Goal: Task Accomplishment & Management: Manage account settings

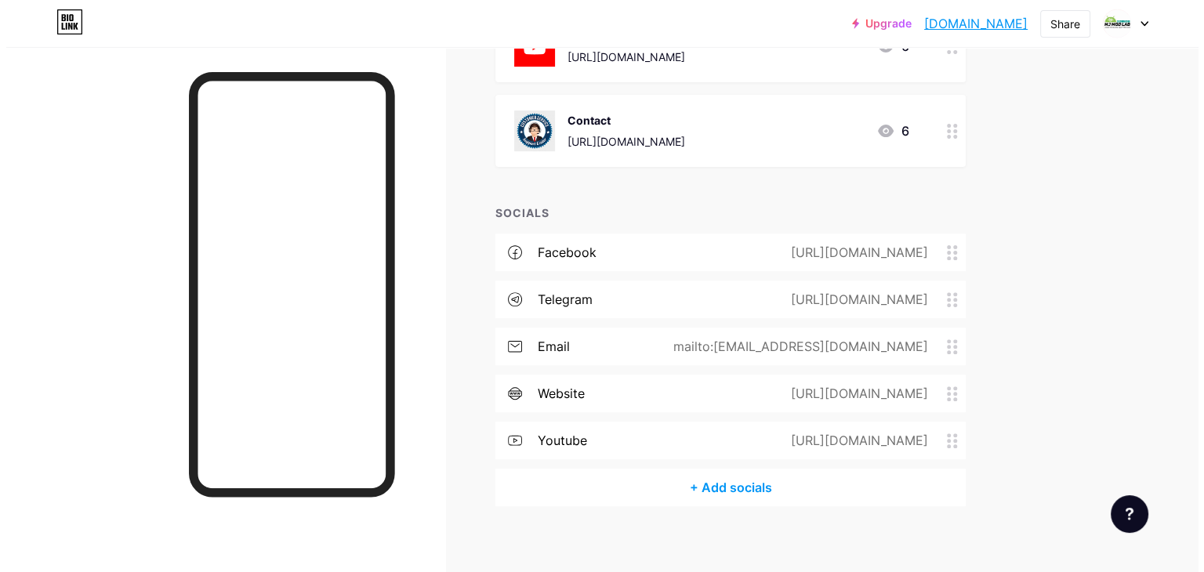
scroll to position [502, 0]
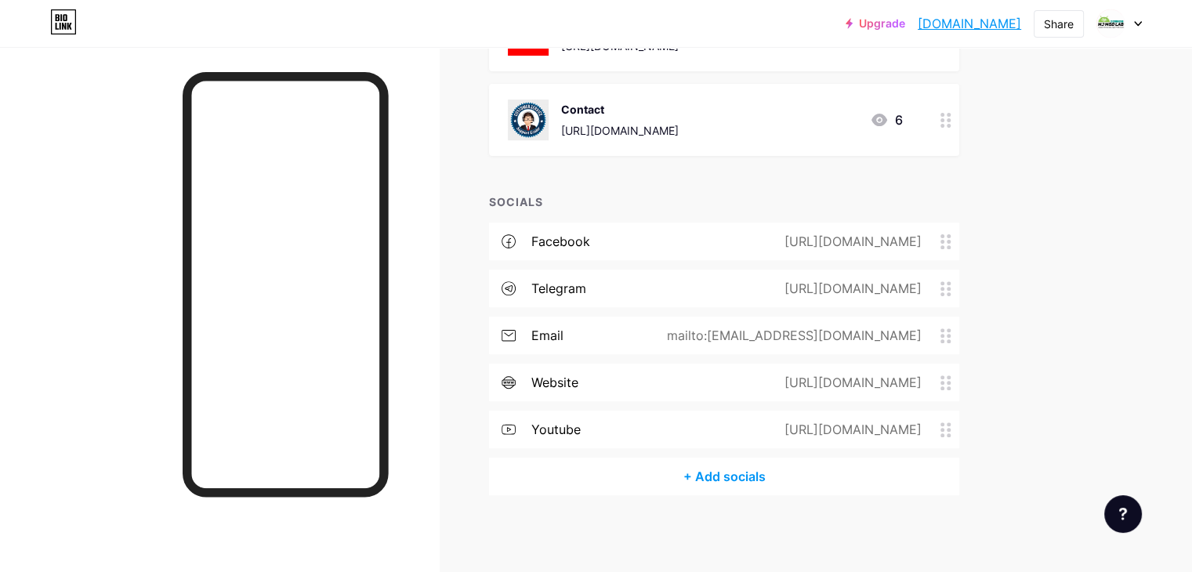
click at [788, 480] on div "+ Add socials" at bounding box center [724, 477] width 470 height 38
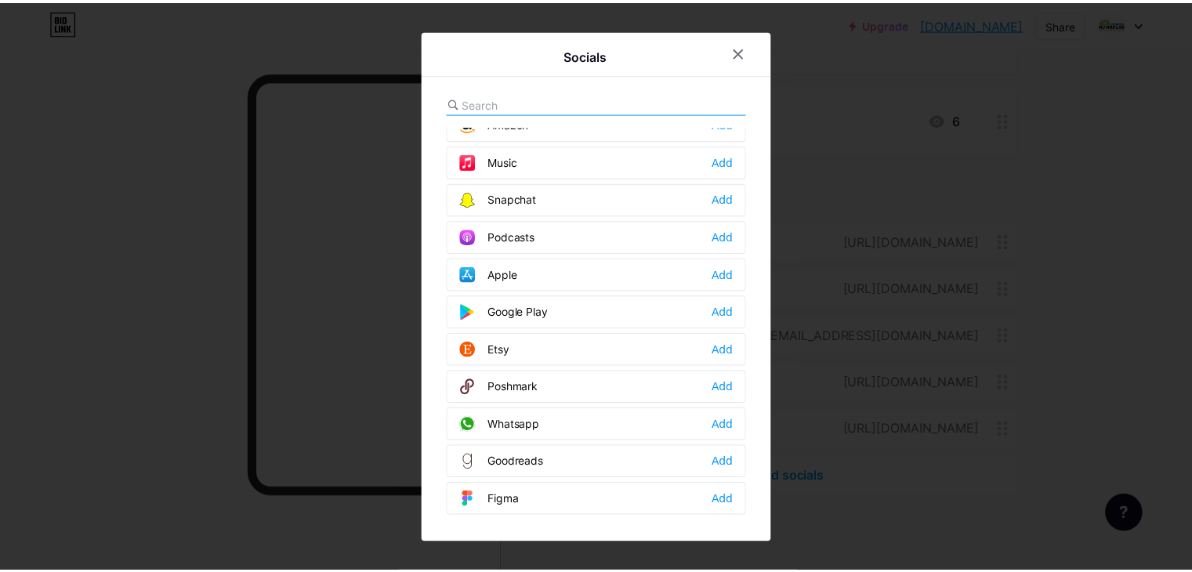
scroll to position [1097, 0]
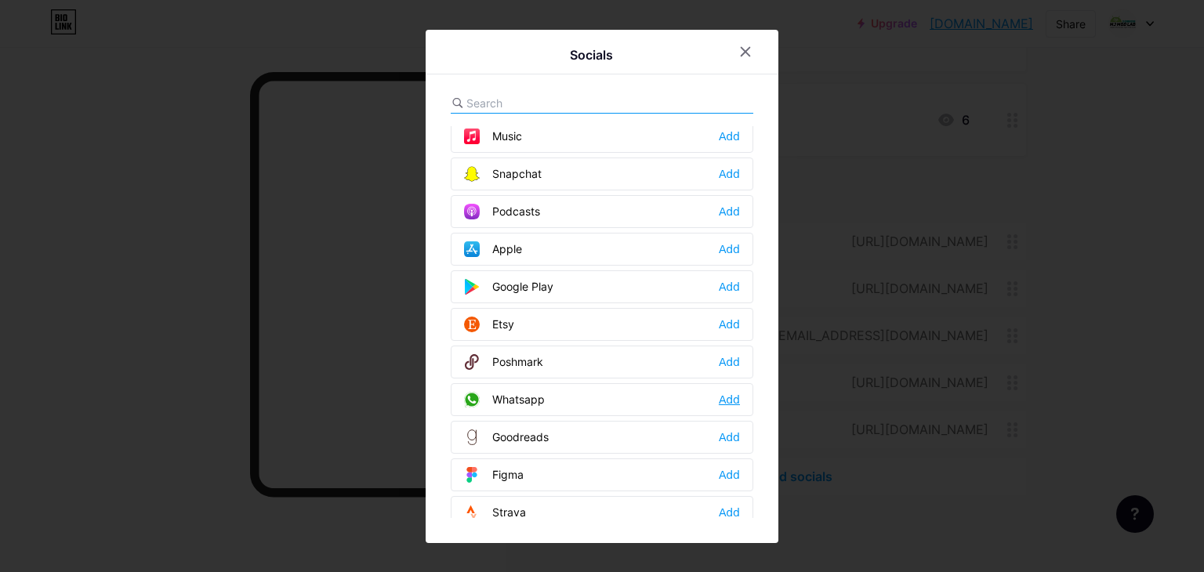
click at [732, 392] on div "Add" at bounding box center [729, 400] width 21 height 16
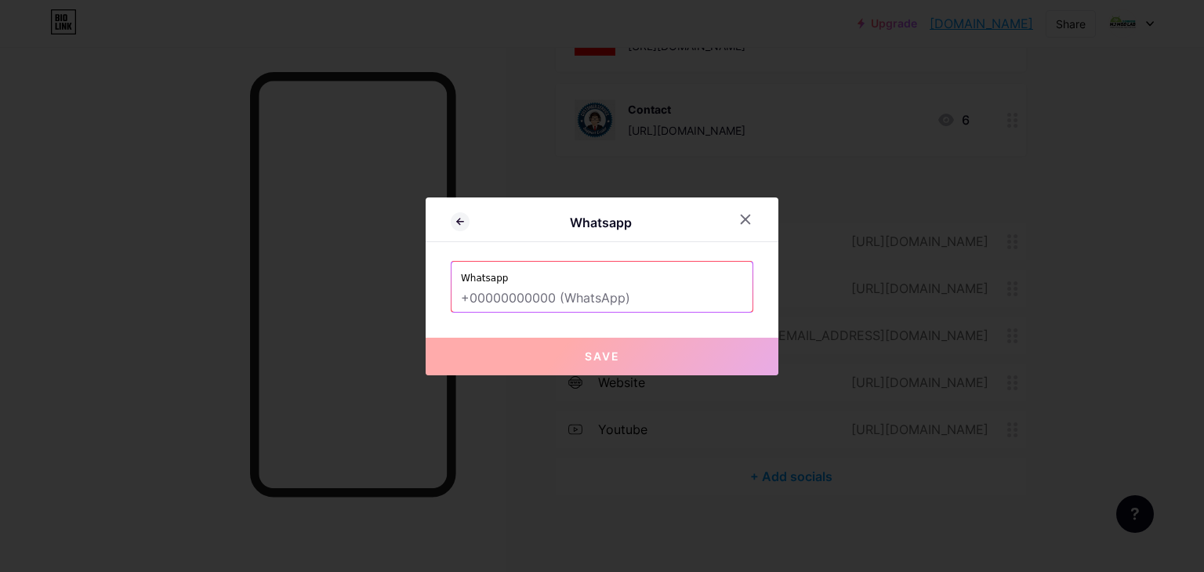
click at [633, 303] on input "text" at bounding box center [602, 298] width 282 height 27
type input "+"
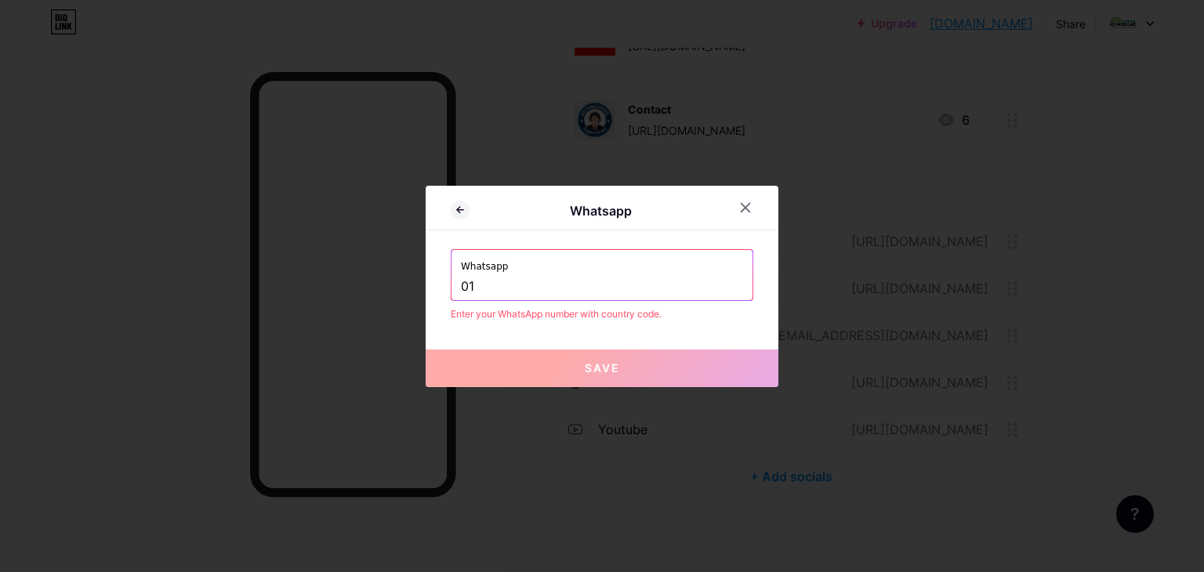
type input "0"
type input "+880"
click at [747, 208] on icon at bounding box center [745, 207] width 13 height 13
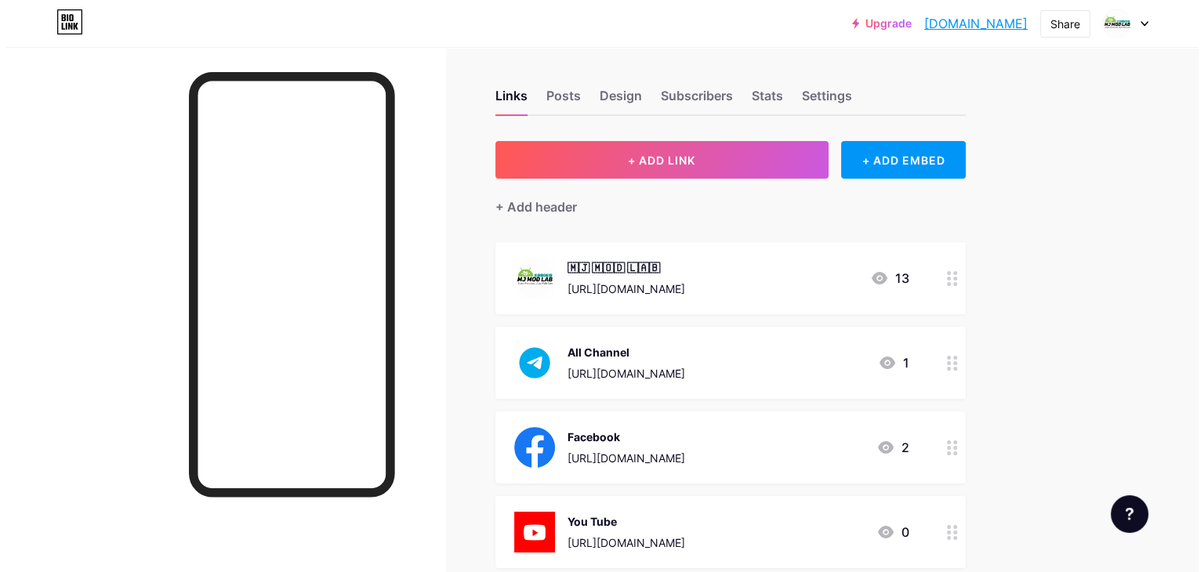
scroll to position [0, 0]
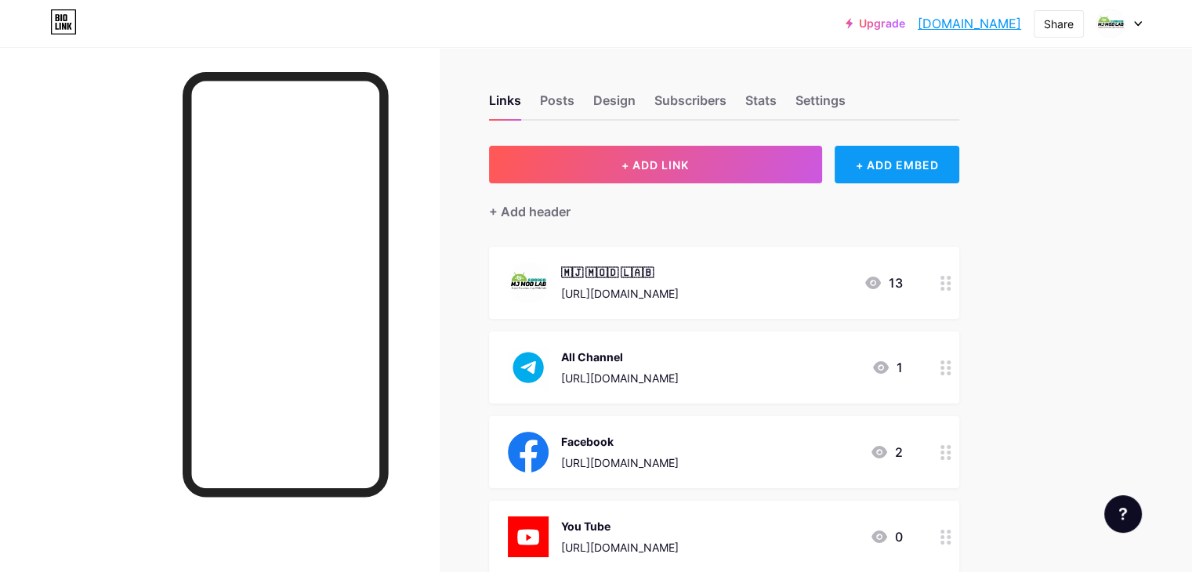
click at [959, 172] on div "+ ADD EMBED" at bounding box center [897, 165] width 125 height 38
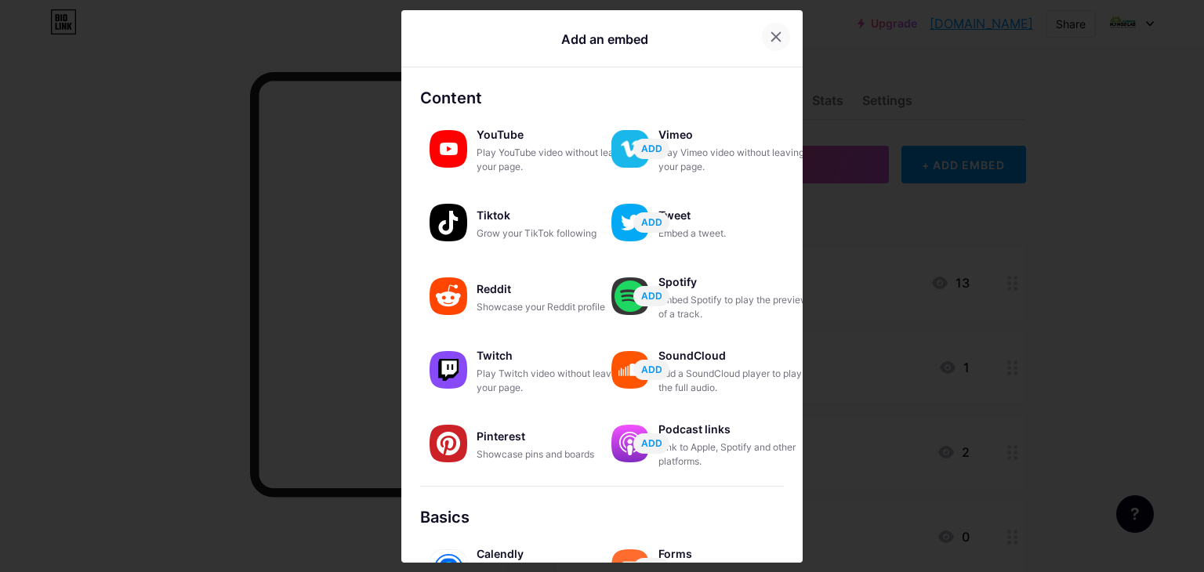
click at [773, 40] on icon at bounding box center [776, 37] width 13 height 13
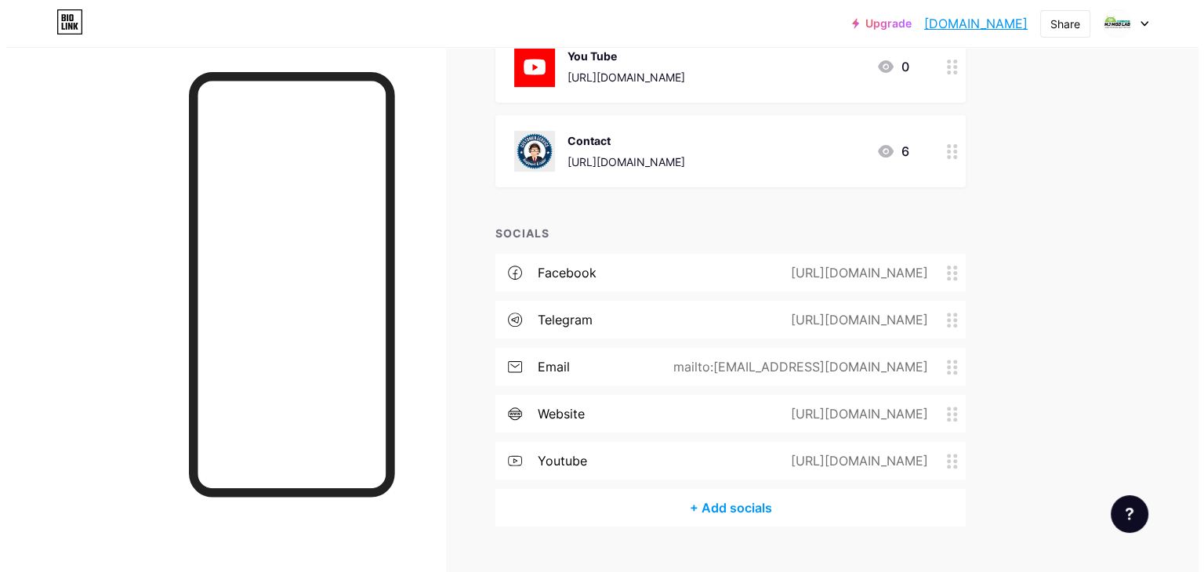
scroll to position [502, 0]
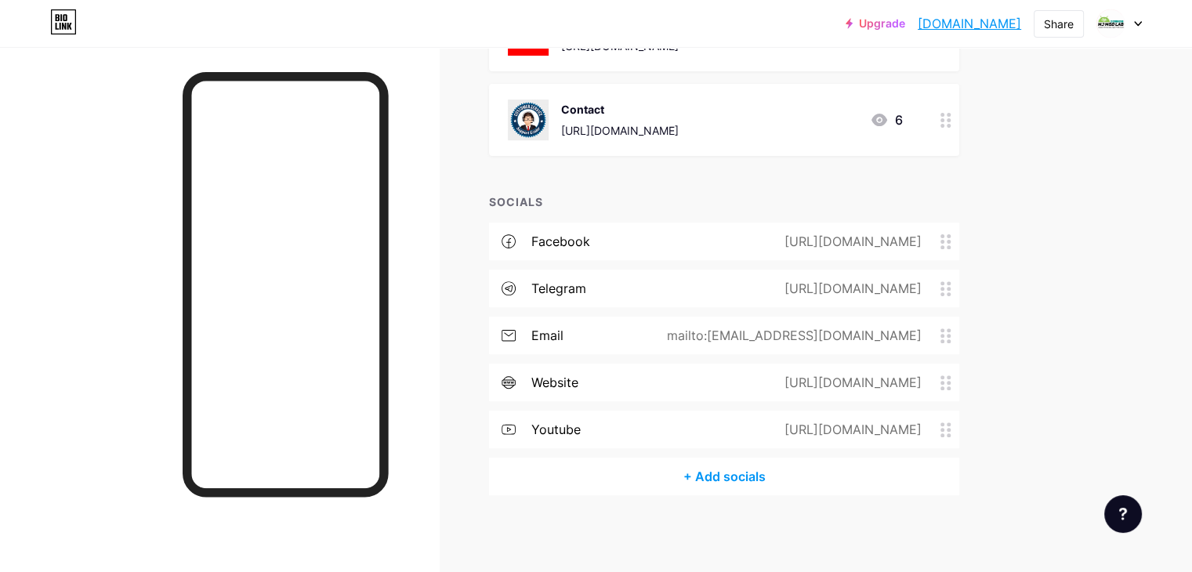
click at [774, 472] on div "+ Add socials" at bounding box center [724, 477] width 470 height 38
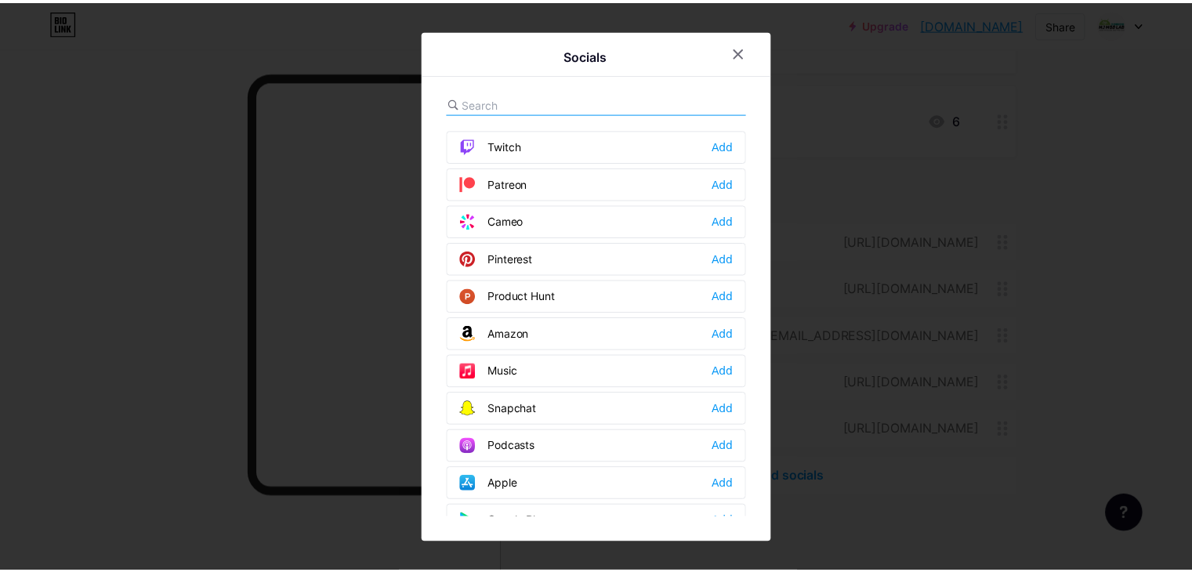
scroll to position [1019, 0]
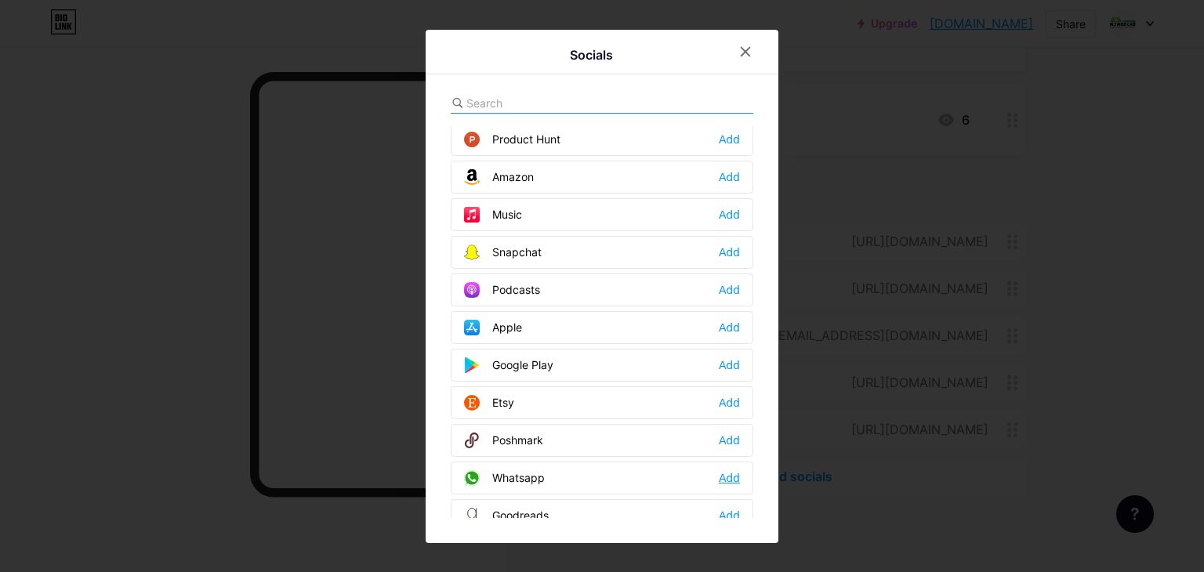
click at [728, 470] on div "Add" at bounding box center [729, 478] width 21 height 16
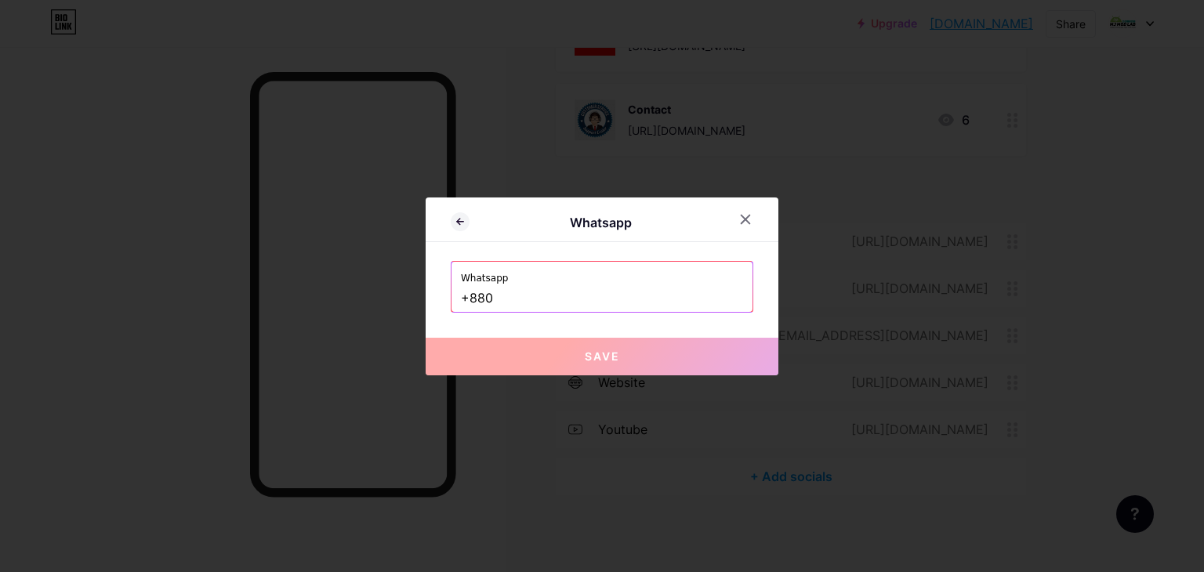
click at [562, 332] on div "Whatsapp Whatsapp +880 Save" at bounding box center [602, 287] width 353 height 178
click at [562, 317] on div "Whatsapp Whatsapp +880 Save" at bounding box center [602, 287] width 353 height 178
click at [578, 281] on label "Whatsapp" at bounding box center [602, 274] width 282 height 24
click at [577, 287] on input "+880" at bounding box center [602, 298] width 282 height 27
paste input "01817394356"
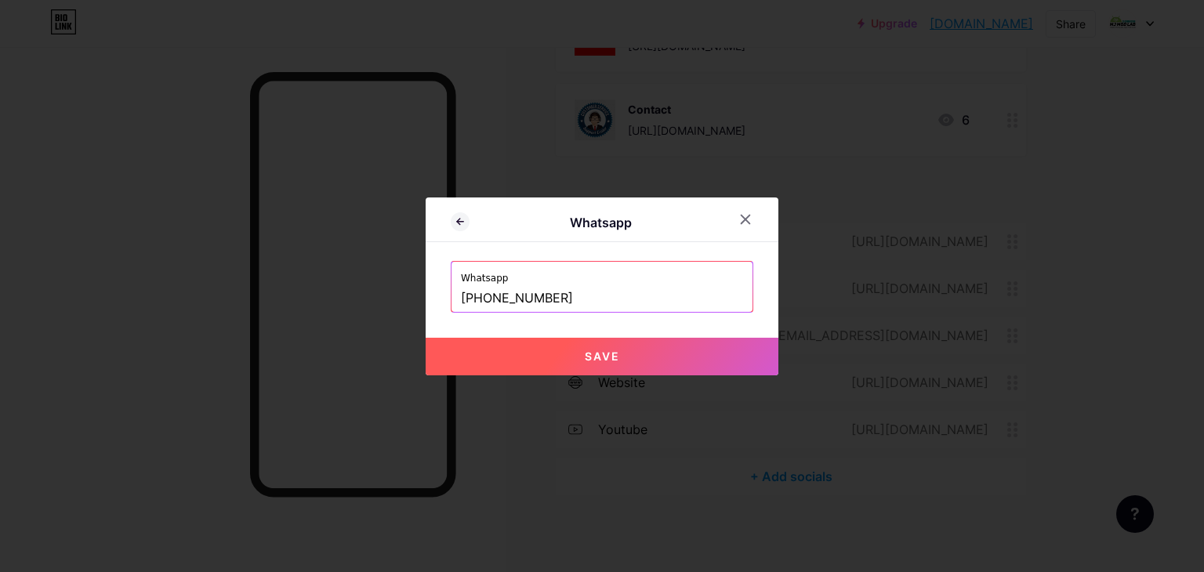
click at [580, 355] on button "Save" at bounding box center [602, 357] width 353 height 38
type input "[URL][DOMAIN_NAME][PHONE_NUMBER]"
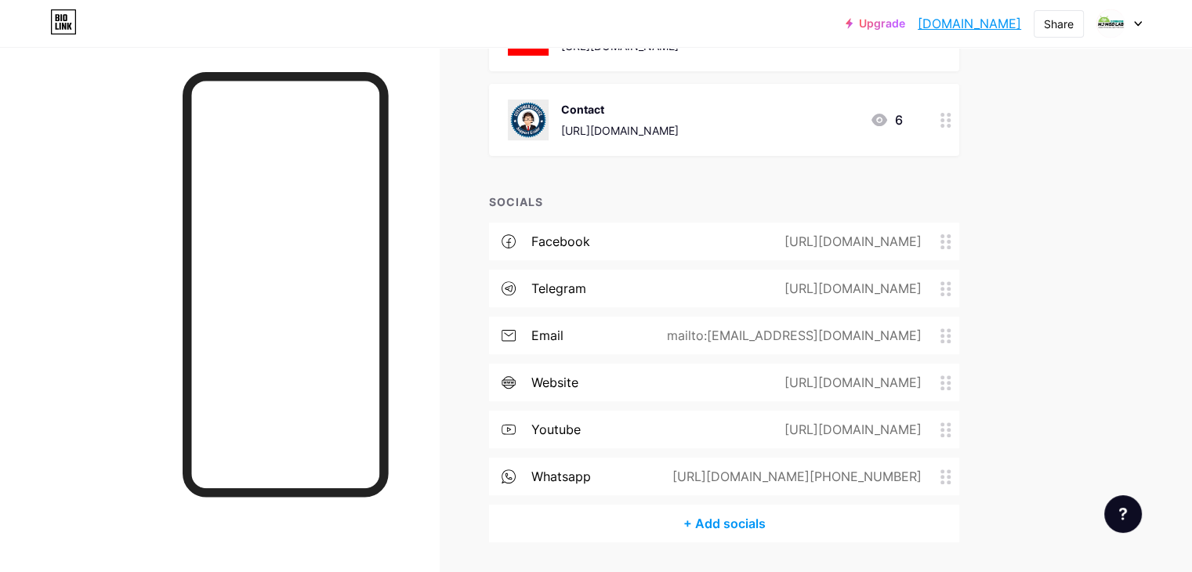
scroll to position [549, 0]
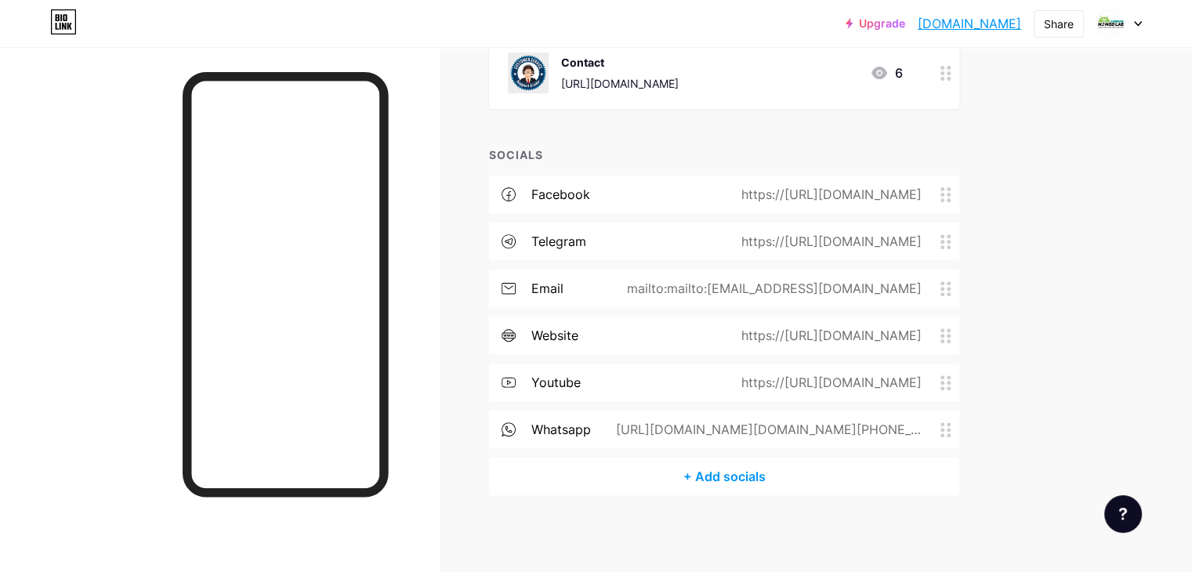
click at [952, 197] on icon at bounding box center [946, 194] width 11 height 15
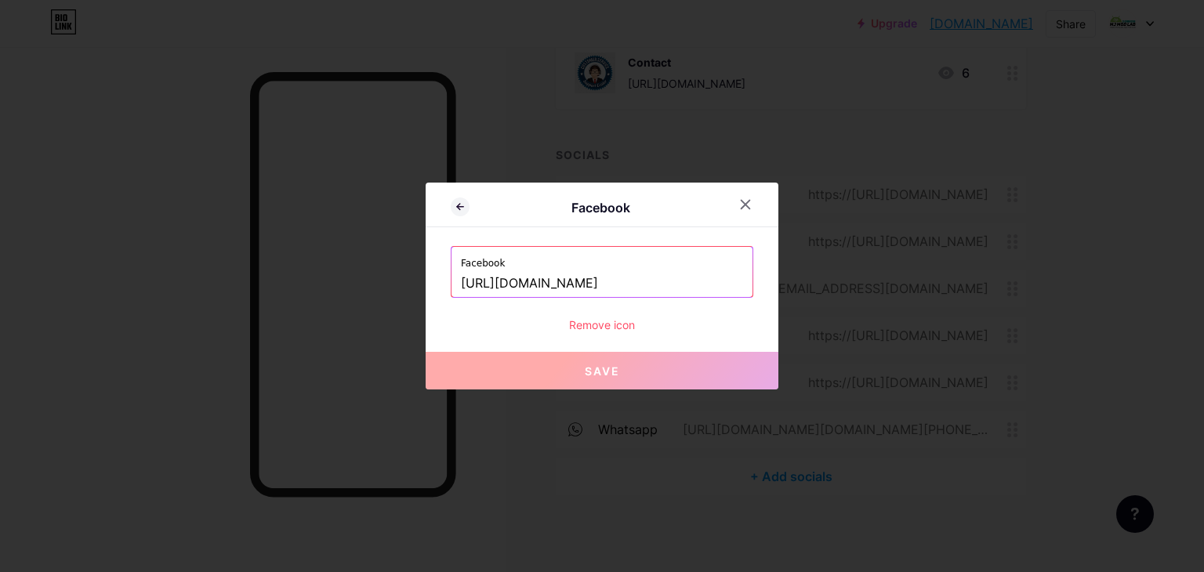
type input "[DOMAIN_NAME][URL]"
click at [608, 331] on div "Remove icon" at bounding box center [602, 325] width 303 height 16
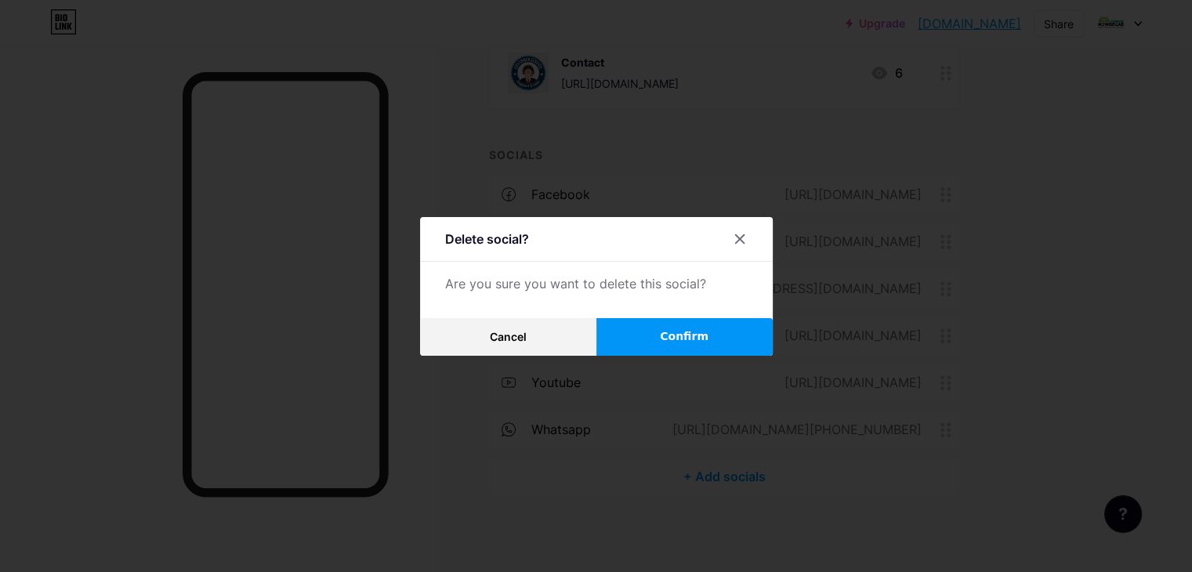
click at [653, 339] on button "Confirm" at bounding box center [684, 337] width 176 height 38
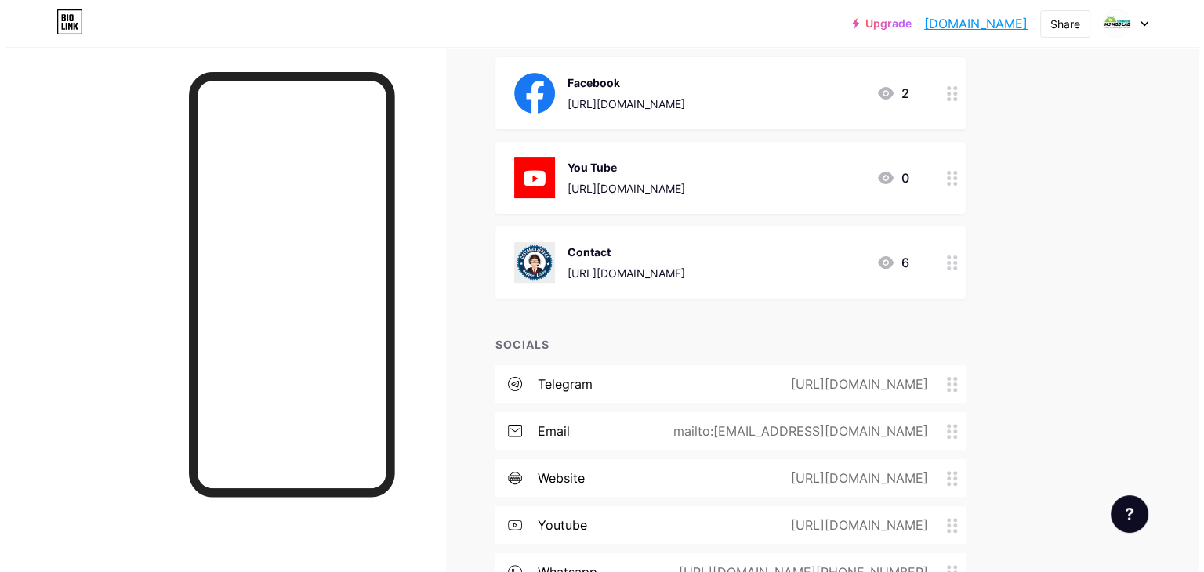
scroll to position [345, 0]
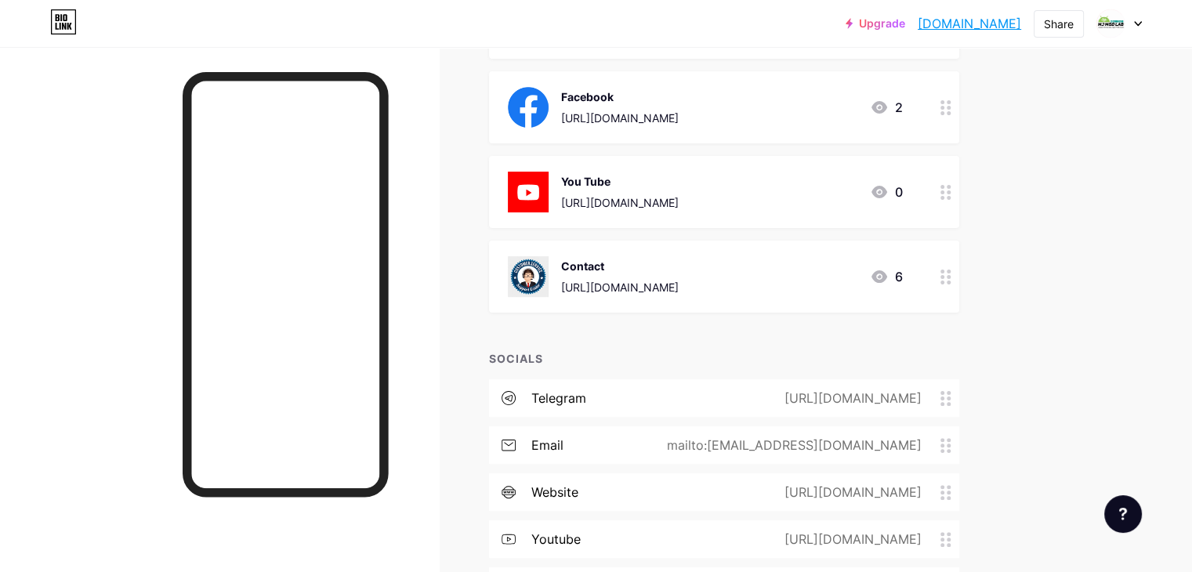
click at [959, 274] on div at bounding box center [946, 277] width 27 height 72
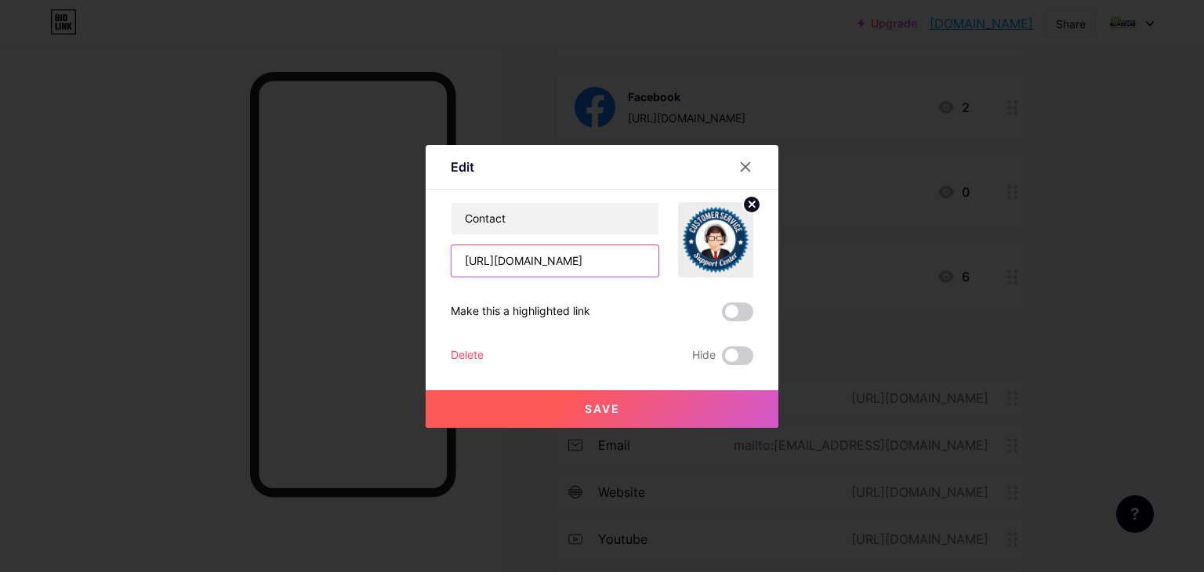
click at [604, 266] on input "[URL][DOMAIN_NAME]" at bounding box center [554, 260] width 207 height 31
click at [537, 260] on input "[URL][DOMAIN_NAME]" at bounding box center [554, 260] width 207 height 31
paste input "[DOMAIN_NAME][URL][PHONE_NUMBER] আলাইকুম ভাই [PERSON_NAME] আছেন?"
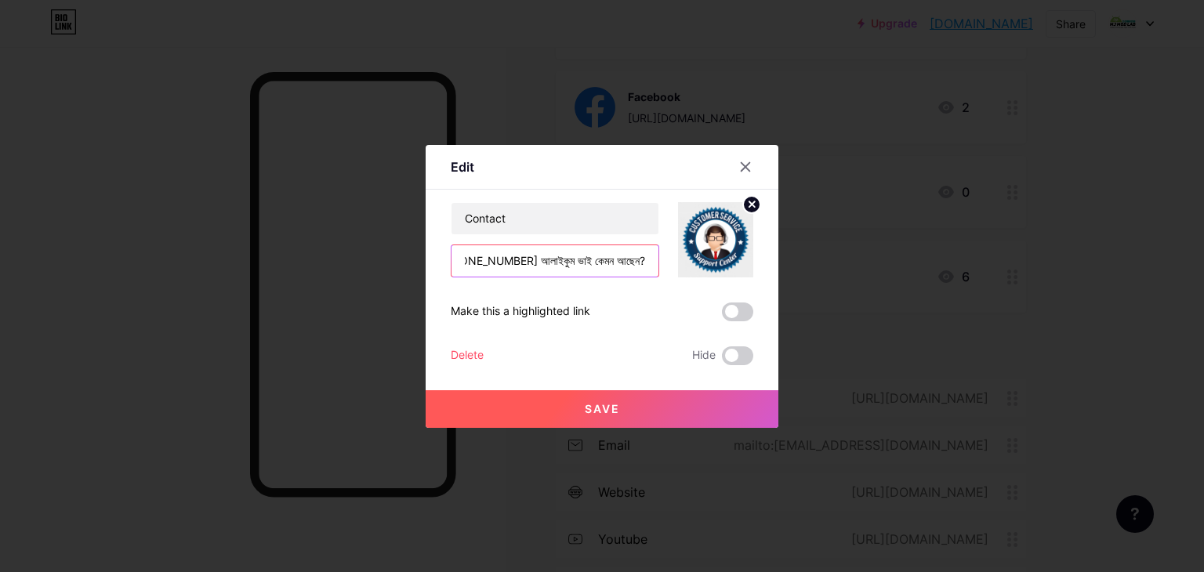
type input "[URL][DOMAIN_NAME][PHONE_NUMBER] আলাইকুম ভাই কেমন আছেন?"
click at [593, 410] on span "Save" at bounding box center [602, 408] width 35 height 13
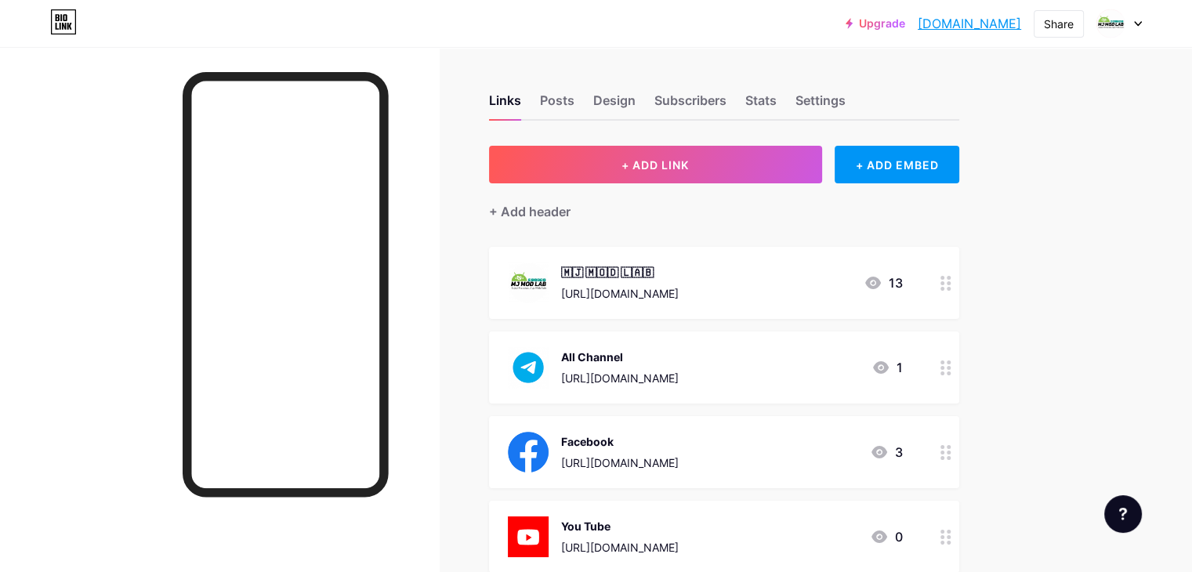
scroll to position [0, 0]
click at [575, 106] on div "Posts" at bounding box center [557, 105] width 34 height 28
click at [727, 110] on div "Subscribers" at bounding box center [690, 105] width 72 height 28
click at [846, 107] on div "Settings" at bounding box center [821, 105] width 50 height 28
click at [1115, 27] on img at bounding box center [1110, 23] width 25 height 25
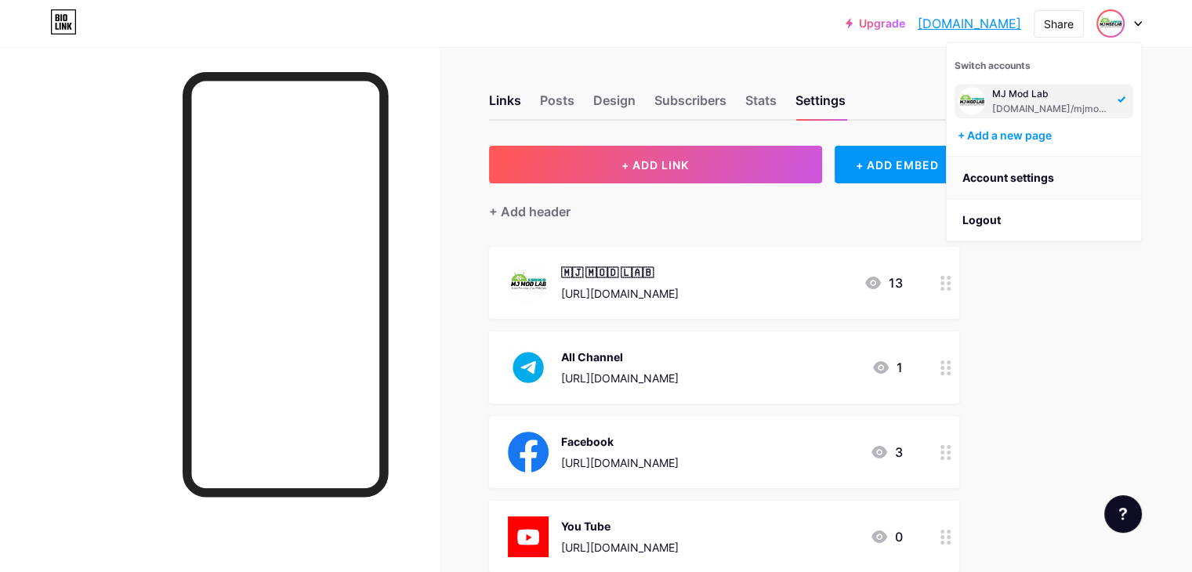
click at [1021, 172] on link "Account settings" at bounding box center [1044, 178] width 194 height 42
click at [1029, 172] on link "Account settings" at bounding box center [1044, 178] width 194 height 42
click at [1032, 132] on div "+ Add a new page" at bounding box center [1046, 136] width 176 height 16
click at [579, 29] on div "Upgrade [DOMAIN_NAME]... [DOMAIN_NAME] Share Switch accounts MJ Mod Lab [DOMAIN…" at bounding box center [596, 23] width 1192 height 28
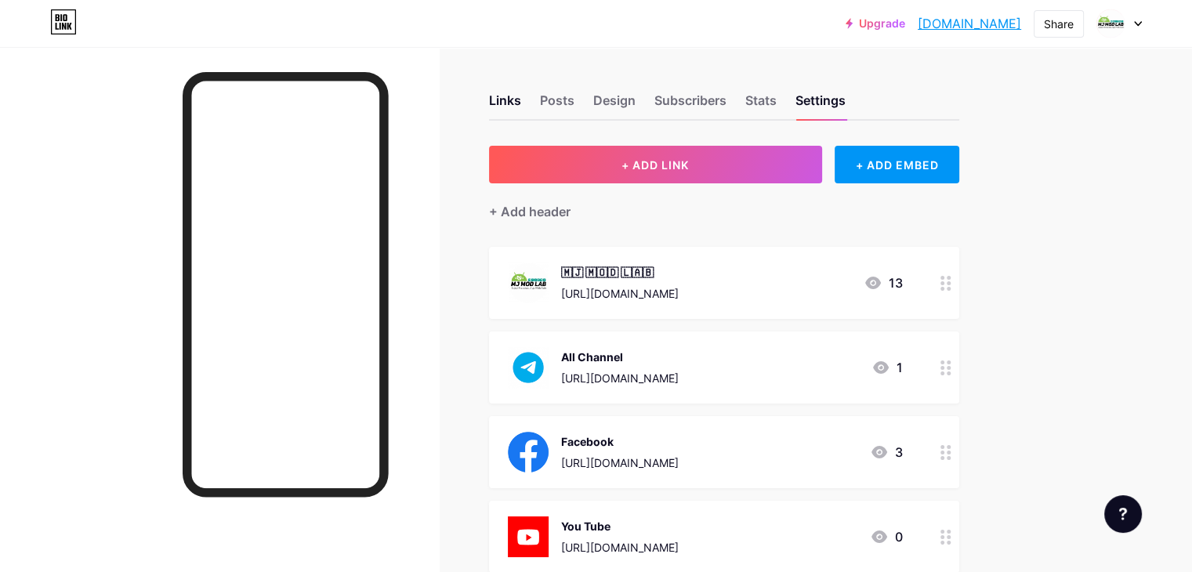
click at [865, 25] on link "Upgrade" at bounding box center [876, 23] width 60 height 13
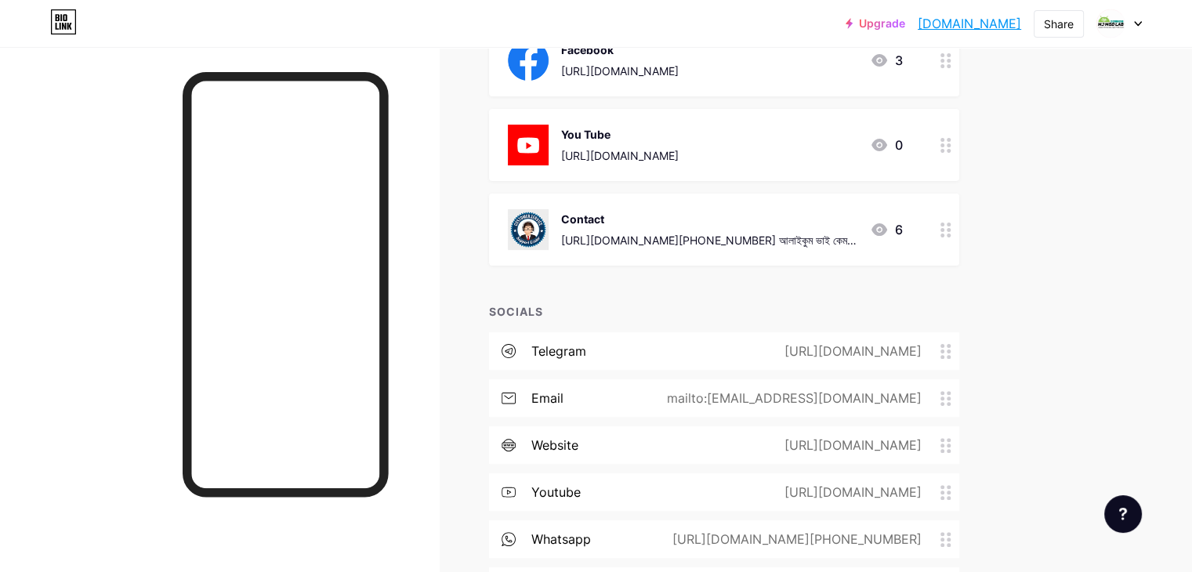
scroll to position [502, 0]
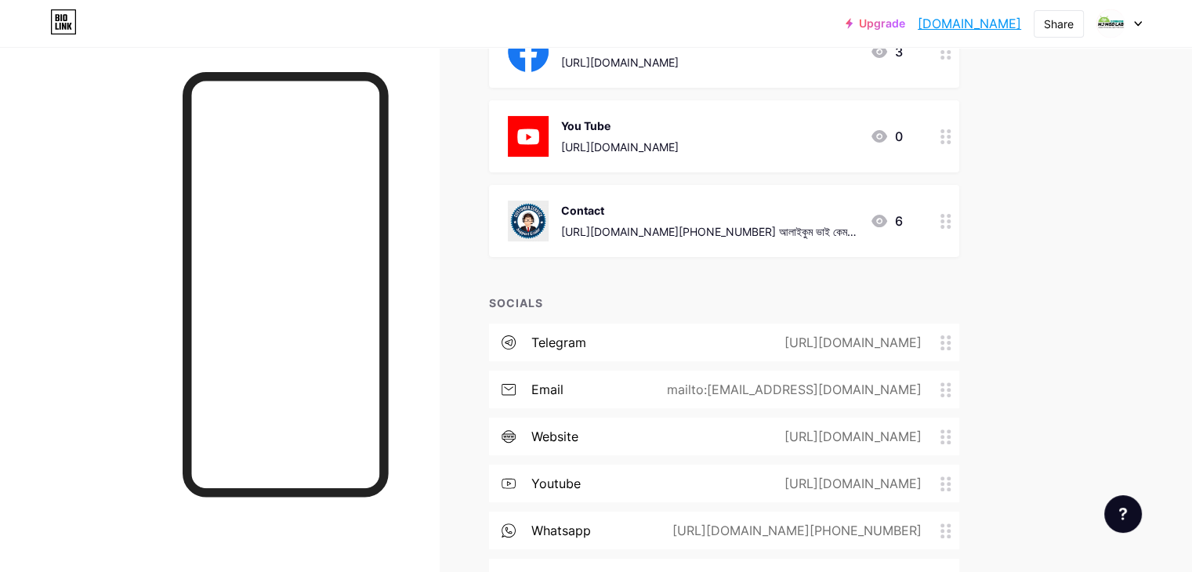
scroll to position [502, 0]
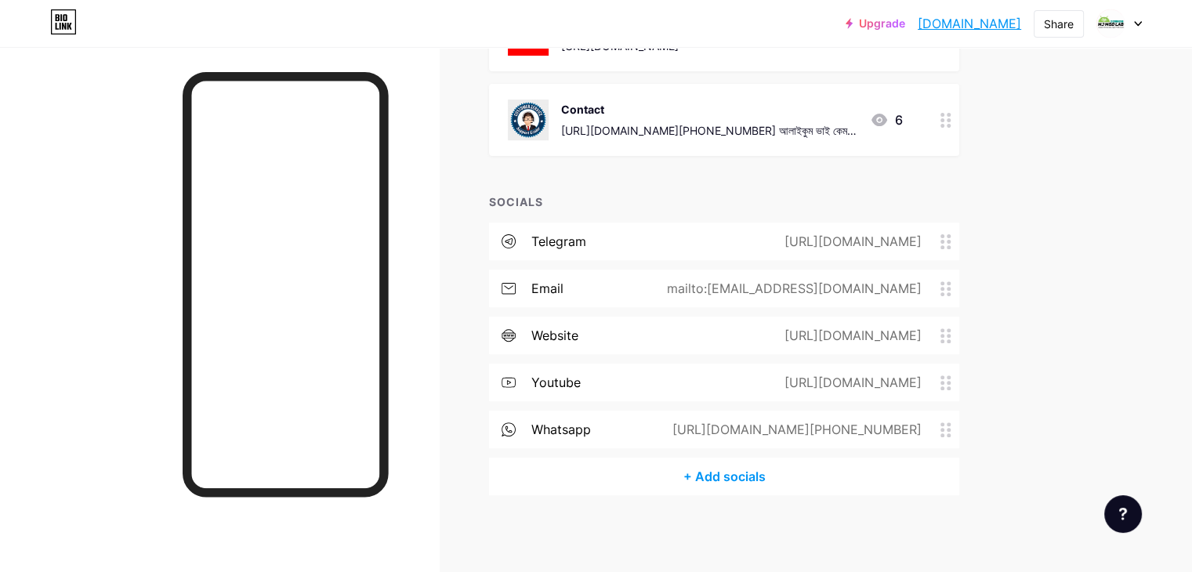
drag, startPoint x: 1006, startPoint y: 428, endPoint x: 990, endPoint y: 378, distance: 52.6
click at [959, 378] on div "telegram [URL][DOMAIN_NAME] email mailto:[EMAIL_ADDRESS][DOMAIN_NAME] website […" at bounding box center [724, 340] width 470 height 235
click at [1025, 415] on div "Links Posts Design Subscribers Stats Settings + ADD LINK + ADD EMBED + Add head…" at bounding box center [512, 59] width 1025 height 1028
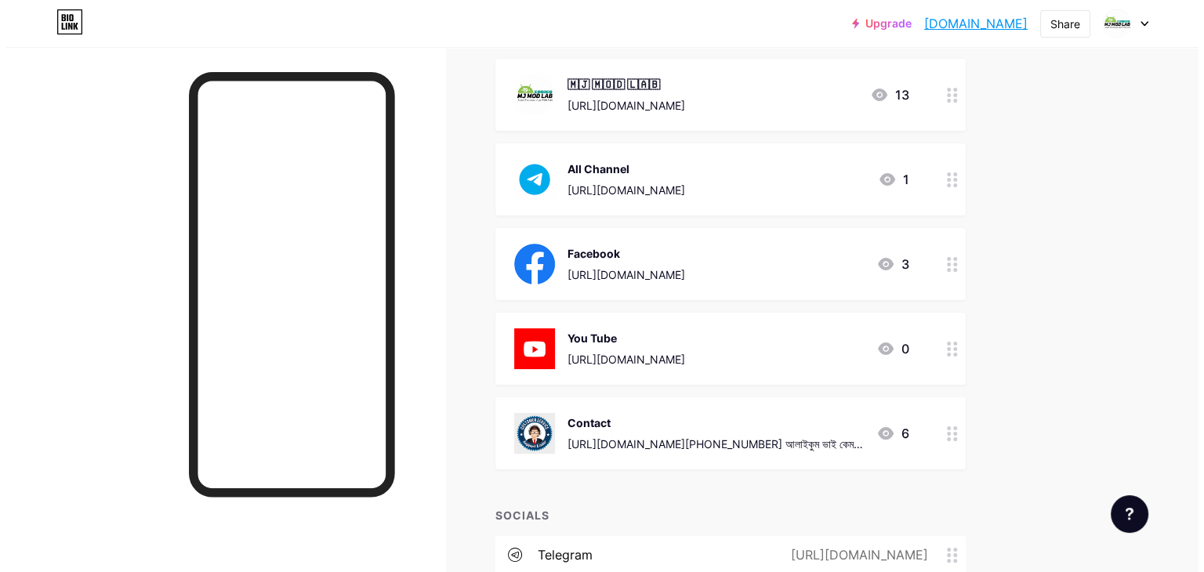
scroll to position [0, 0]
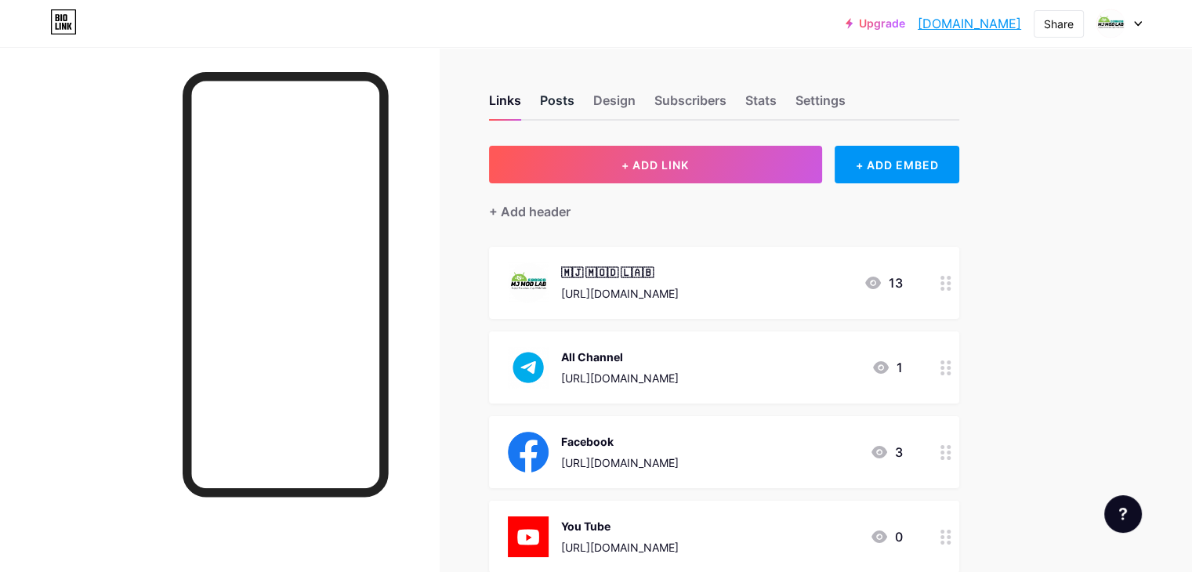
click at [575, 101] on div "Posts" at bounding box center [557, 105] width 34 height 28
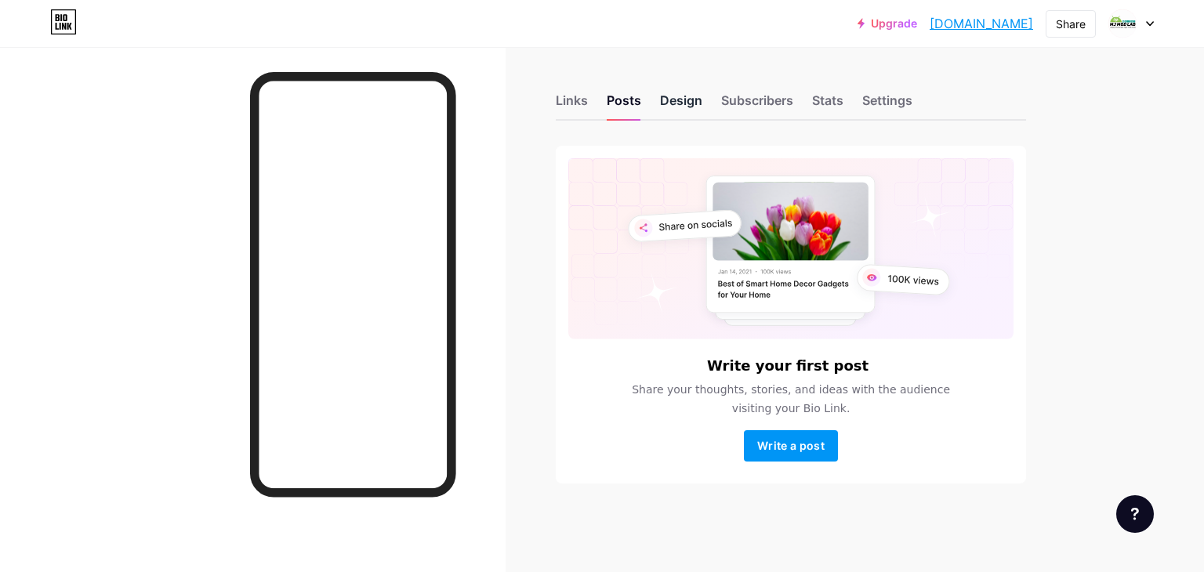
click at [677, 94] on div "Design" at bounding box center [681, 105] width 42 height 28
click at [678, 94] on div "Design" at bounding box center [681, 105] width 42 height 28
click at [687, 96] on div "Design" at bounding box center [681, 105] width 42 height 28
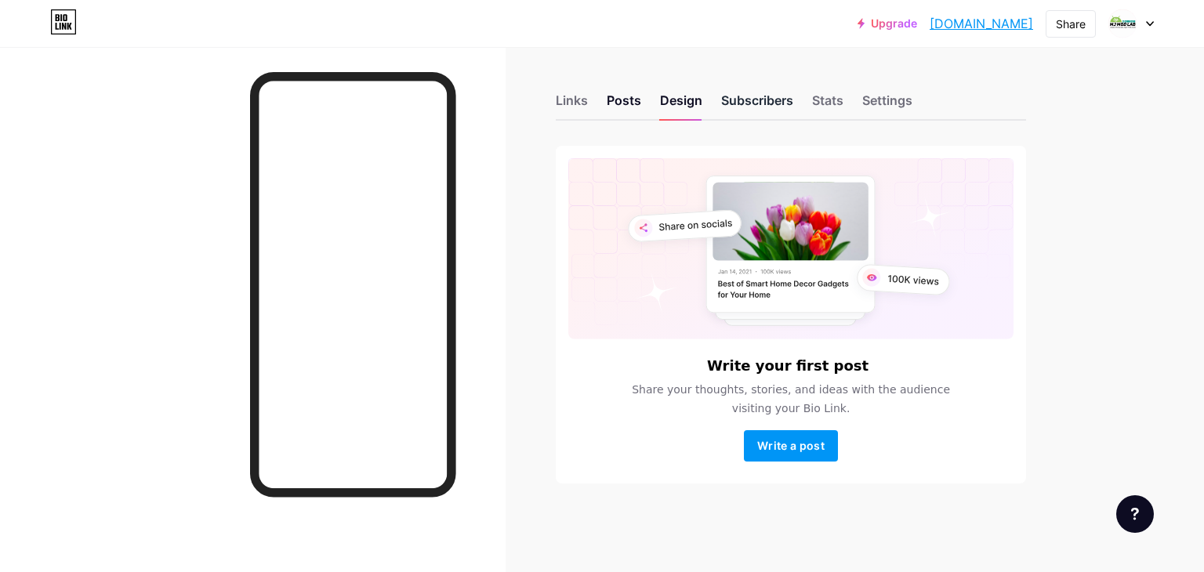
click at [759, 98] on div "Subscribers" at bounding box center [757, 105] width 72 height 28
click at [879, 92] on div "Settings" at bounding box center [887, 105] width 50 height 28
click at [884, 95] on div "Settings" at bounding box center [887, 105] width 50 height 28
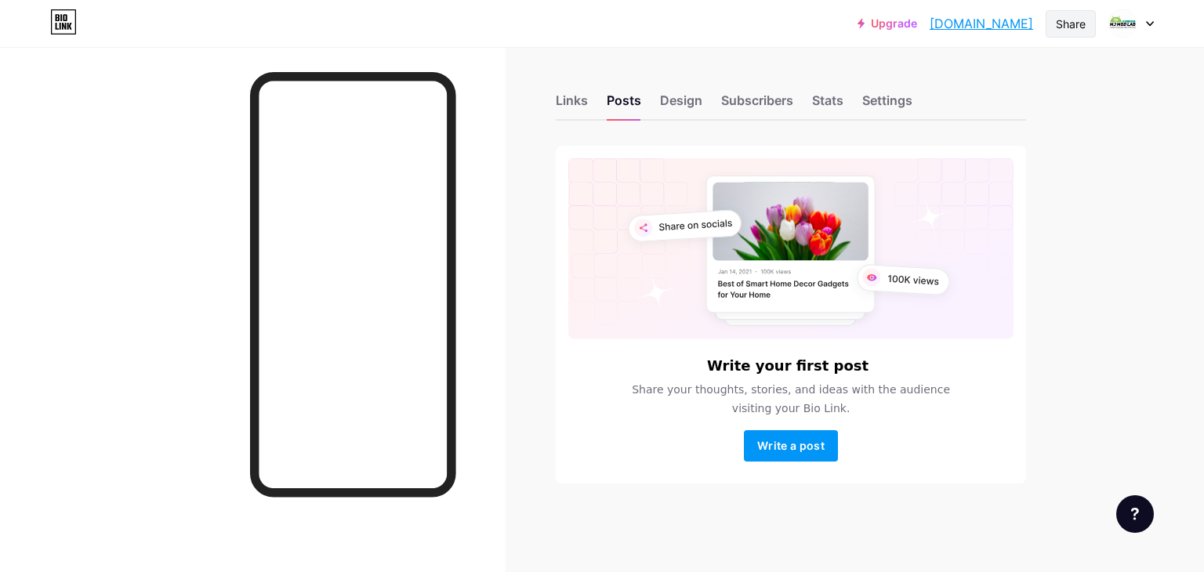
click at [1068, 21] on div "Share" at bounding box center [1071, 24] width 30 height 16
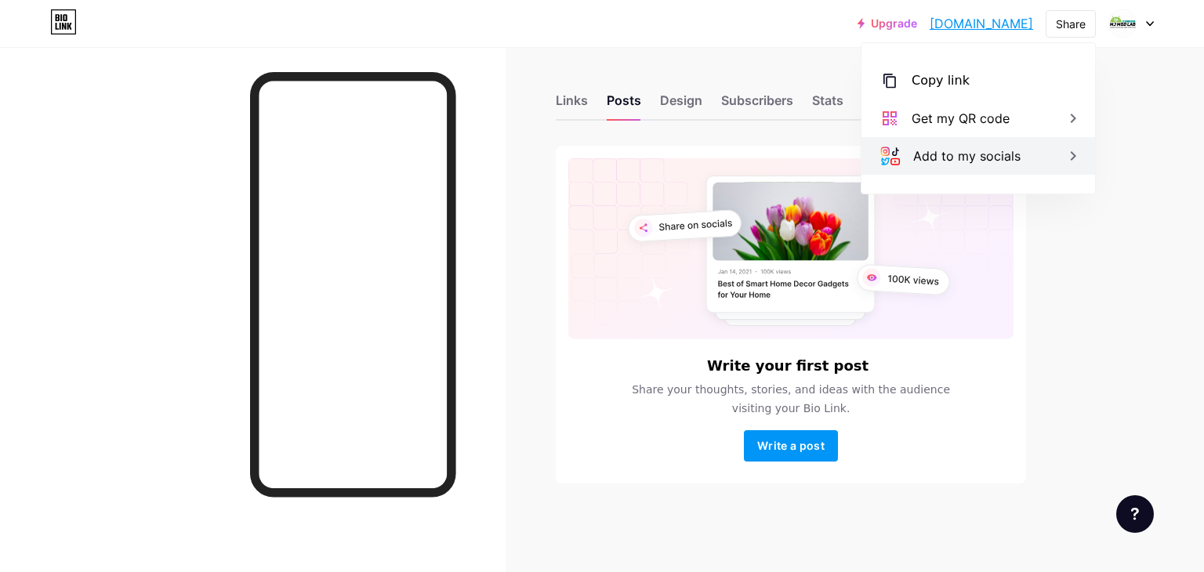
click at [1065, 154] on icon at bounding box center [1073, 156] width 19 height 19
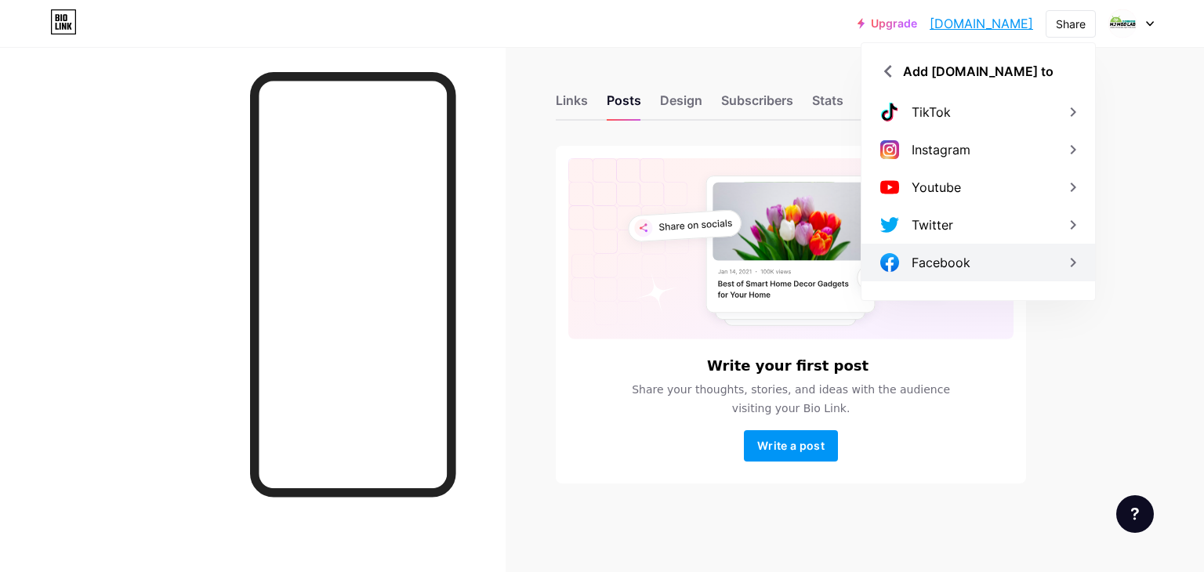
click at [1072, 264] on icon at bounding box center [1073, 262] width 5 height 9
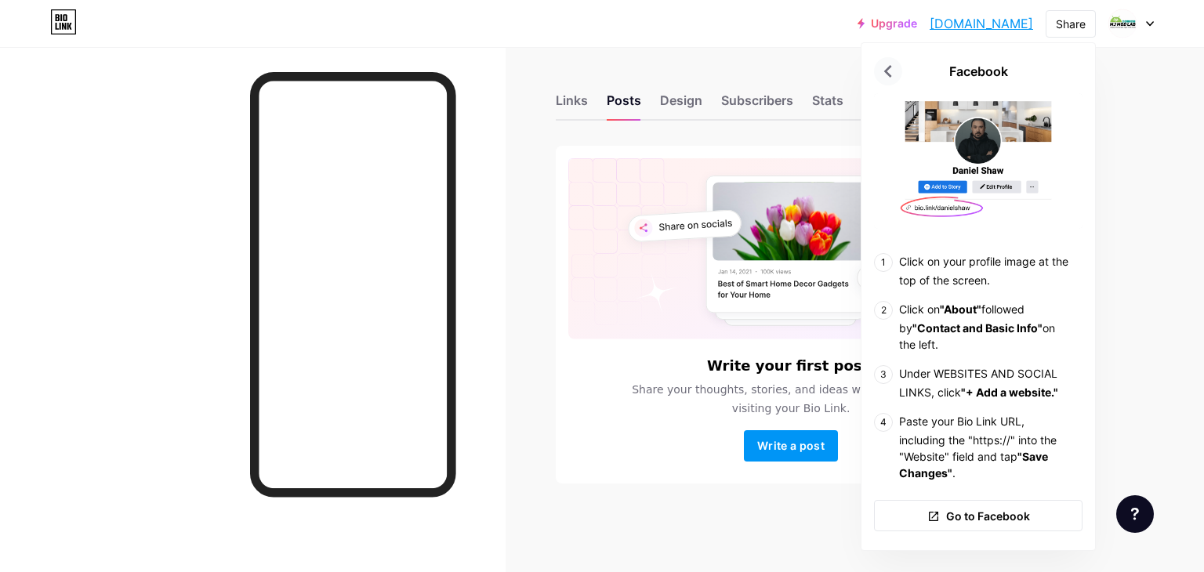
click at [885, 74] on icon at bounding box center [887, 71] width 25 height 25
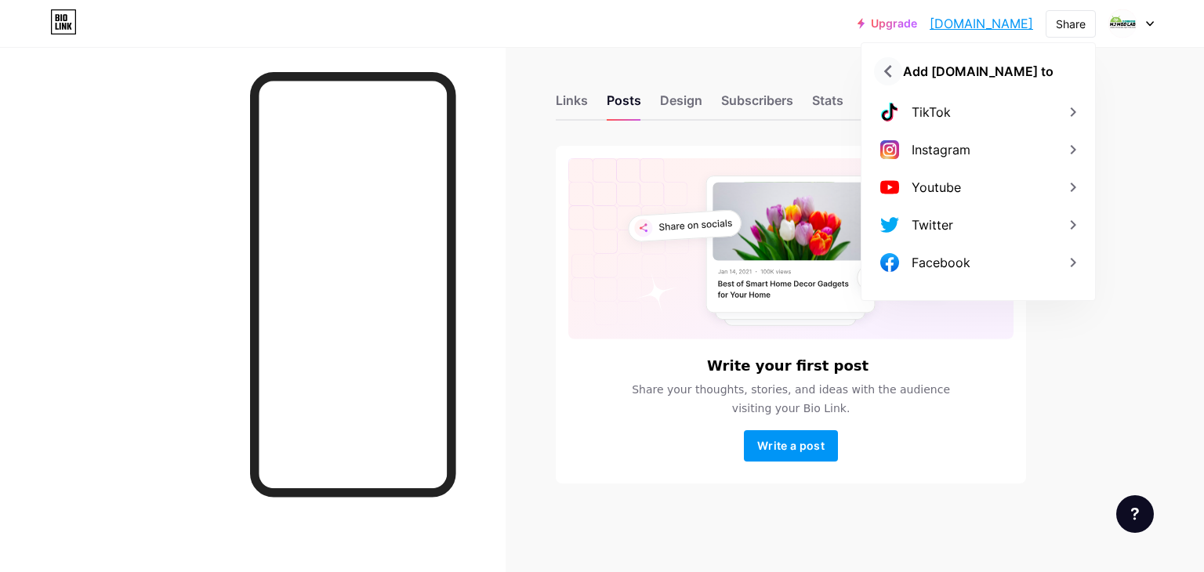
click at [894, 77] on icon at bounding box center [887, 71] width 25 height 25
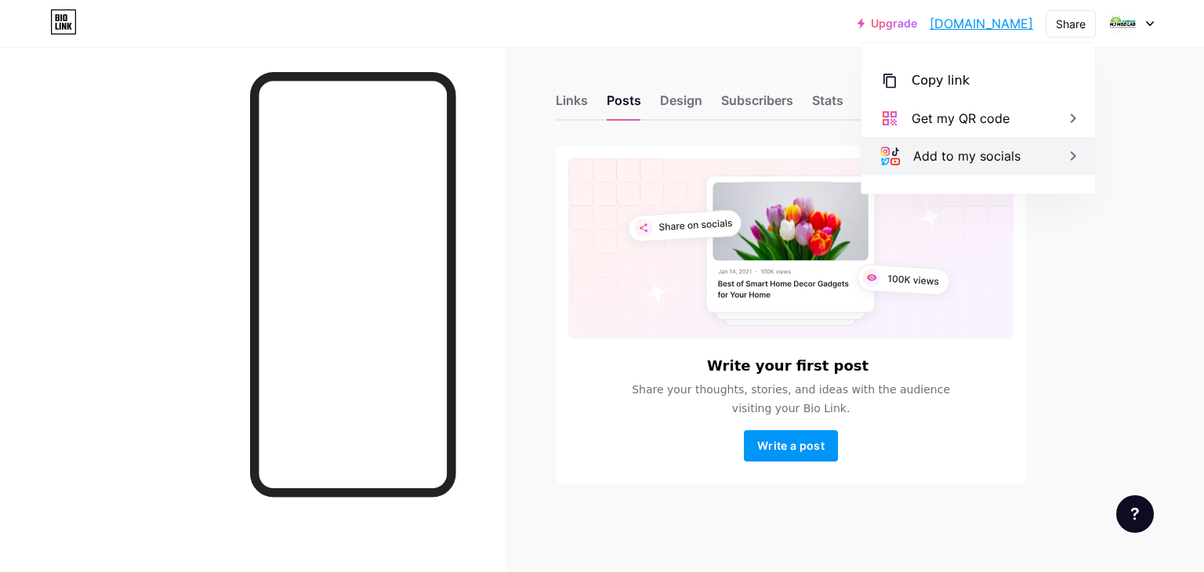
click at [941, 169] on div "Add to my socials" at bounding box center [978, 156] width 234 height 38
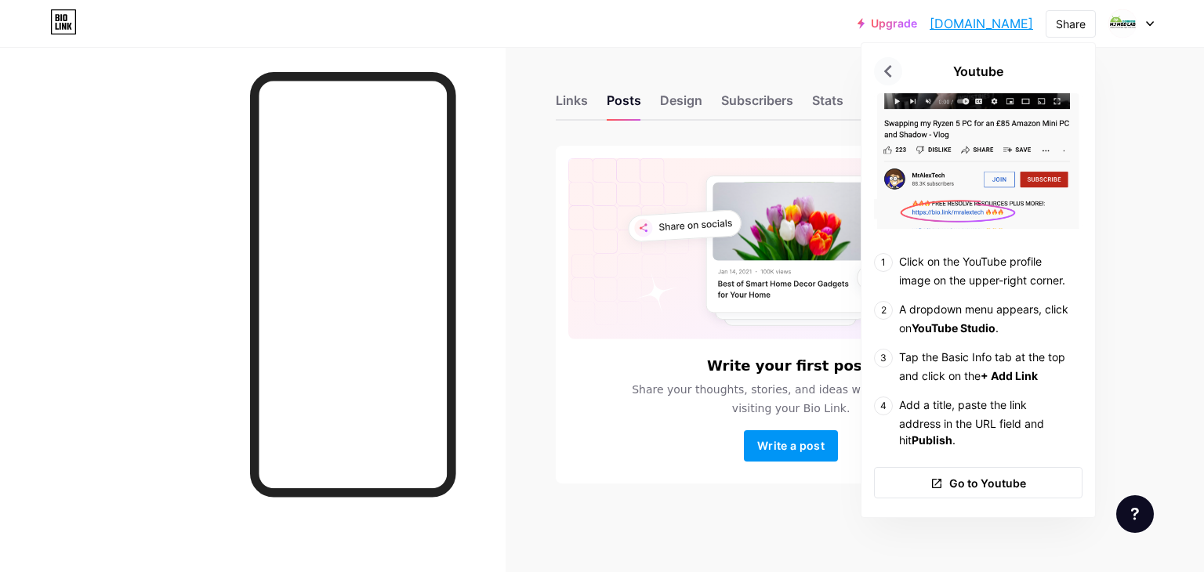
click at [890, 85] on div at bounding box center [888, 71] width 28 height 28
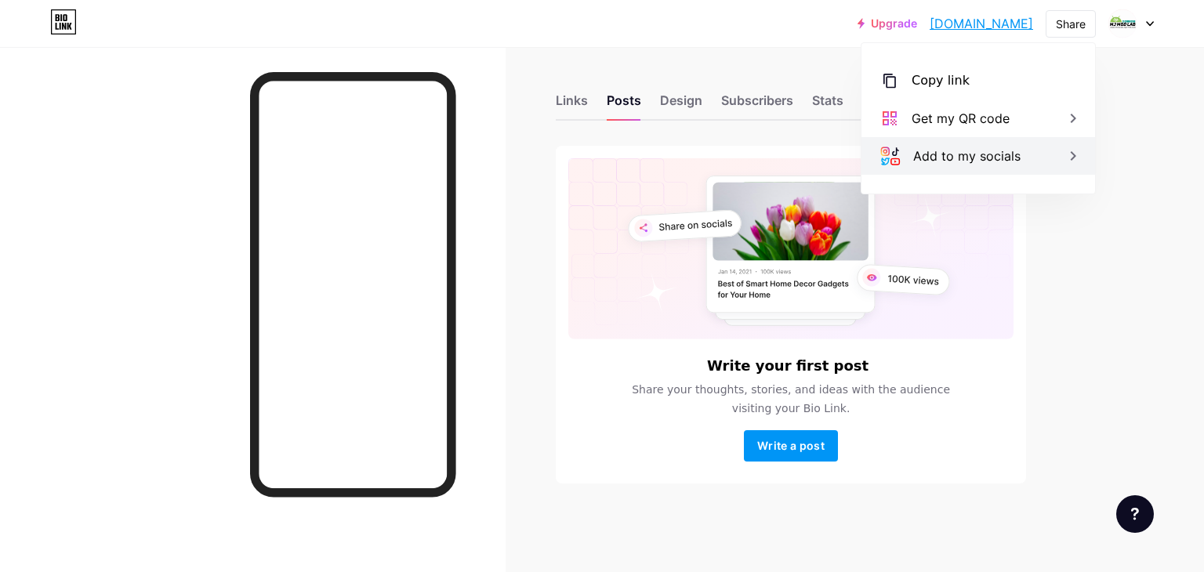
click at [940, 148] on div "Add to my socials" at bounding box center [966, 156] width 107 height 19
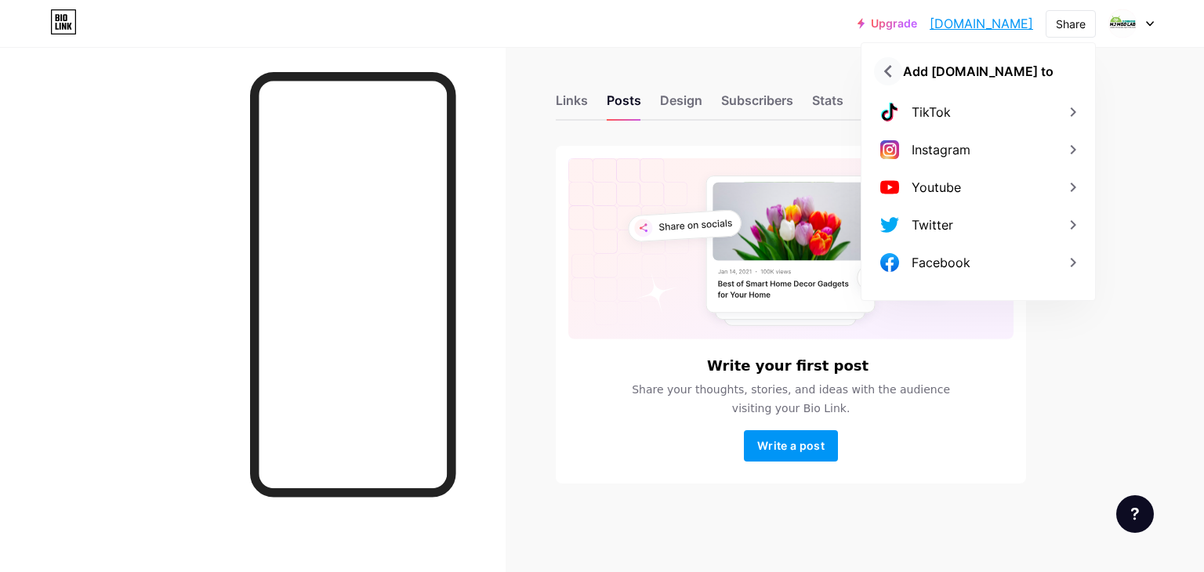
click at [897, 69] on icon at bounding box center [887, 71] width 25 height 25
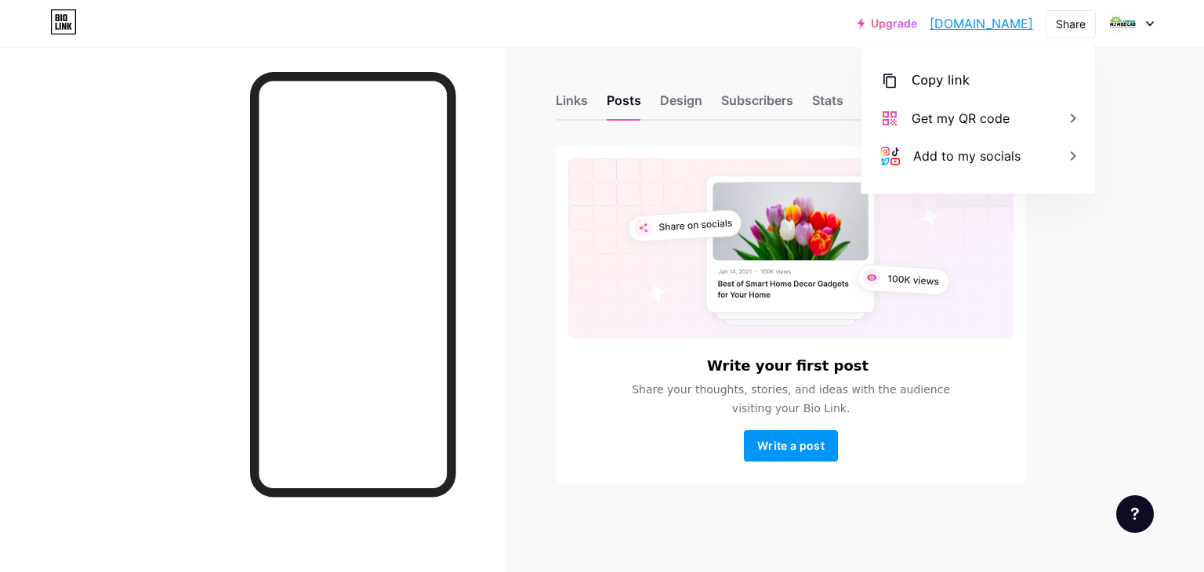
click at [746, 51] on div "Links Posts Design Subscribers Stats Settings Write your first post Share your …" at bounding box center [546, 304] width 1092 height 515
click at [878, 109] on div "Settings" at bounding box center [887, 105] width 50 height 28
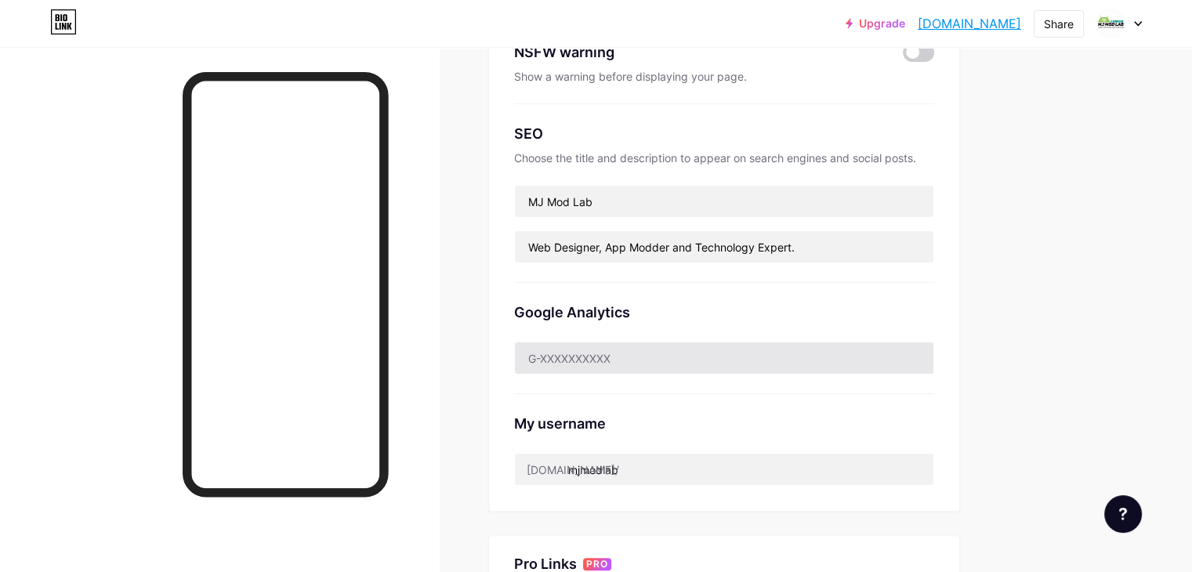
scroll to position [314, 0]
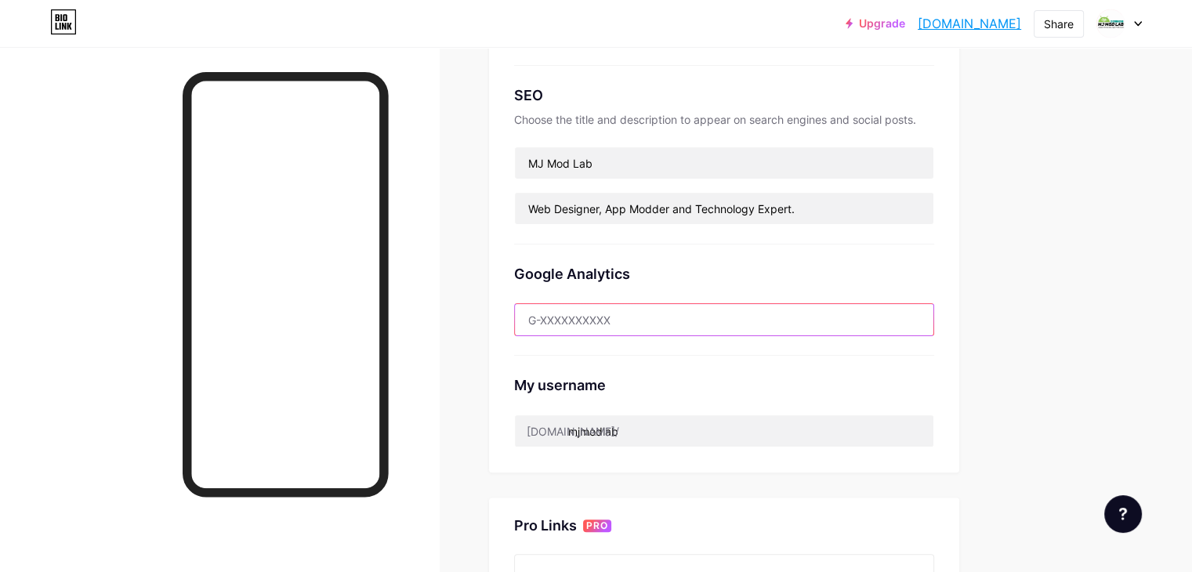
click at [704, 313] on input "text" at bounding box center [724, 319] width 419 height 31
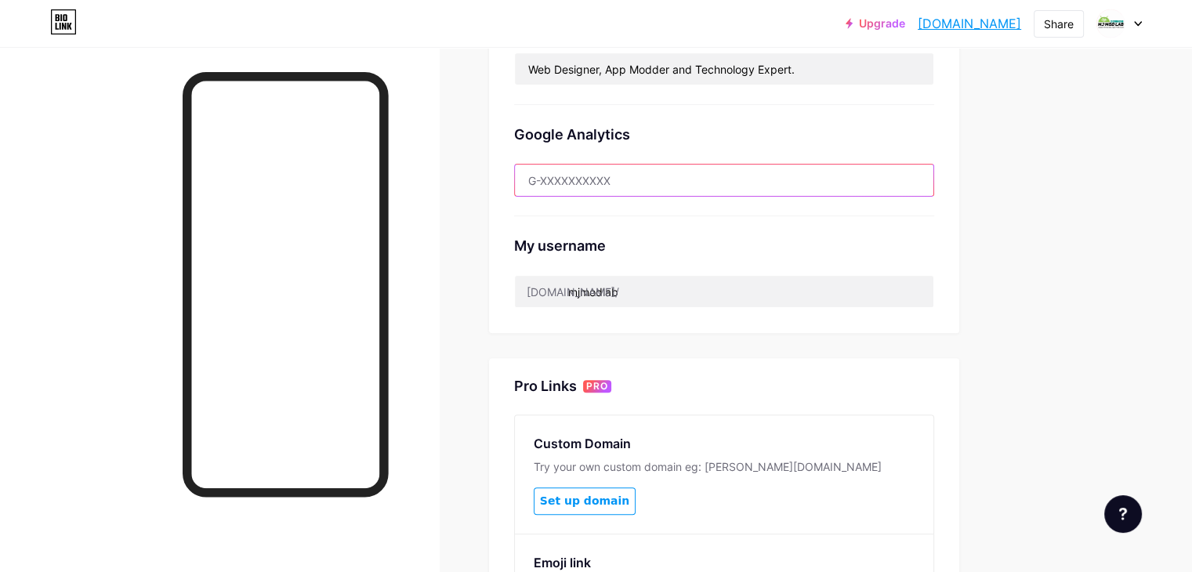
scroll to position [470, 0]
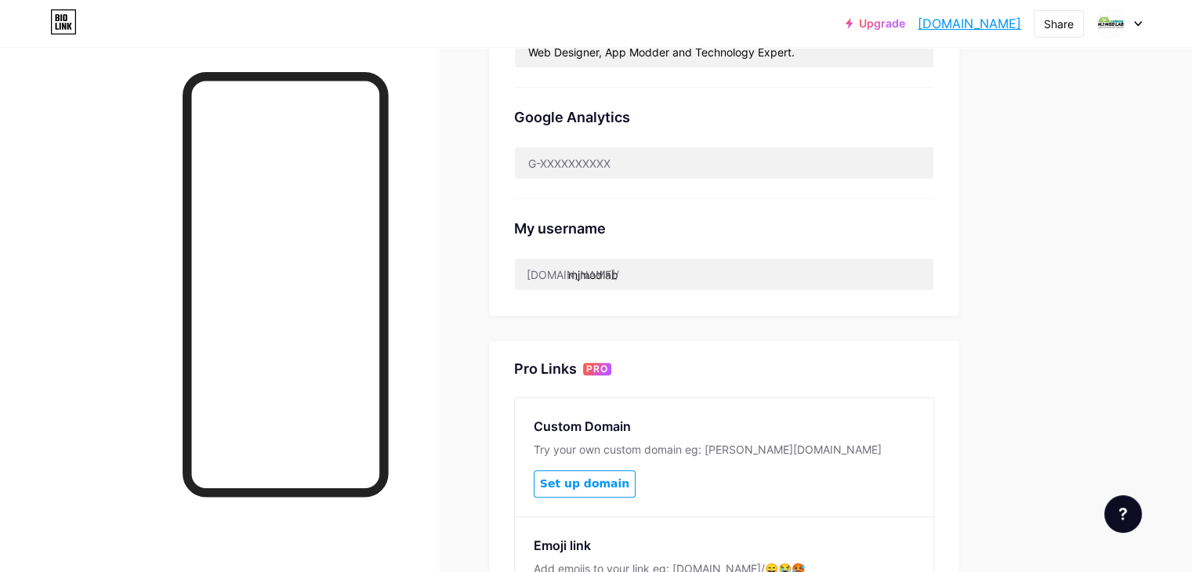
click at [730, 270] on input "mjmodlab" at bounding box center [724, 274] width 419 height 31
click at [741, 218] on div "My username" at bounding box center [724, 228] width 420 height 21
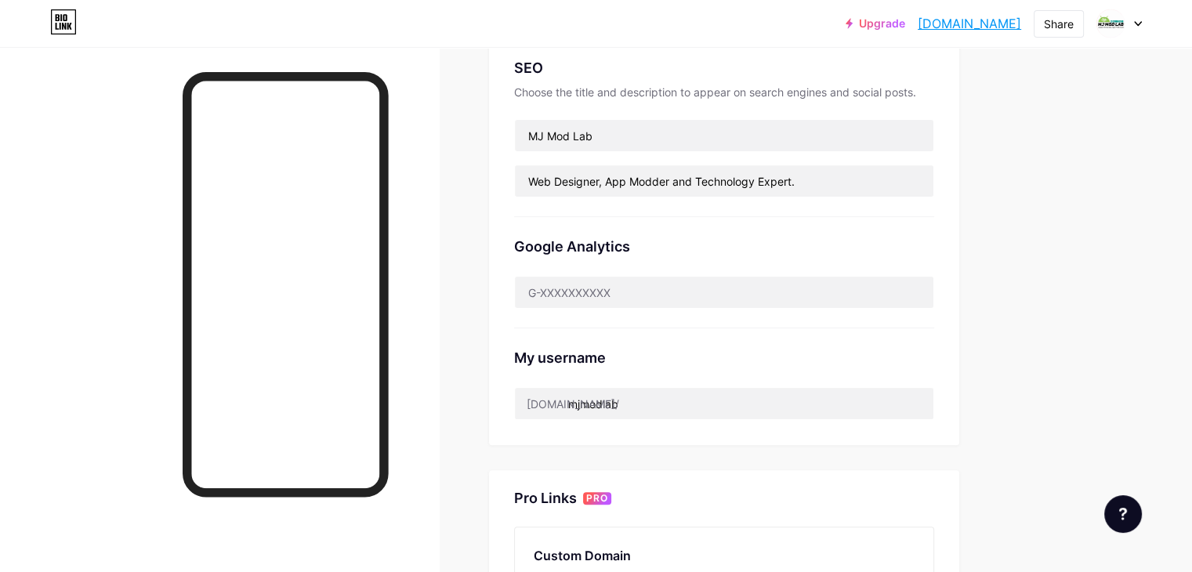
scroll to position [314, 0]
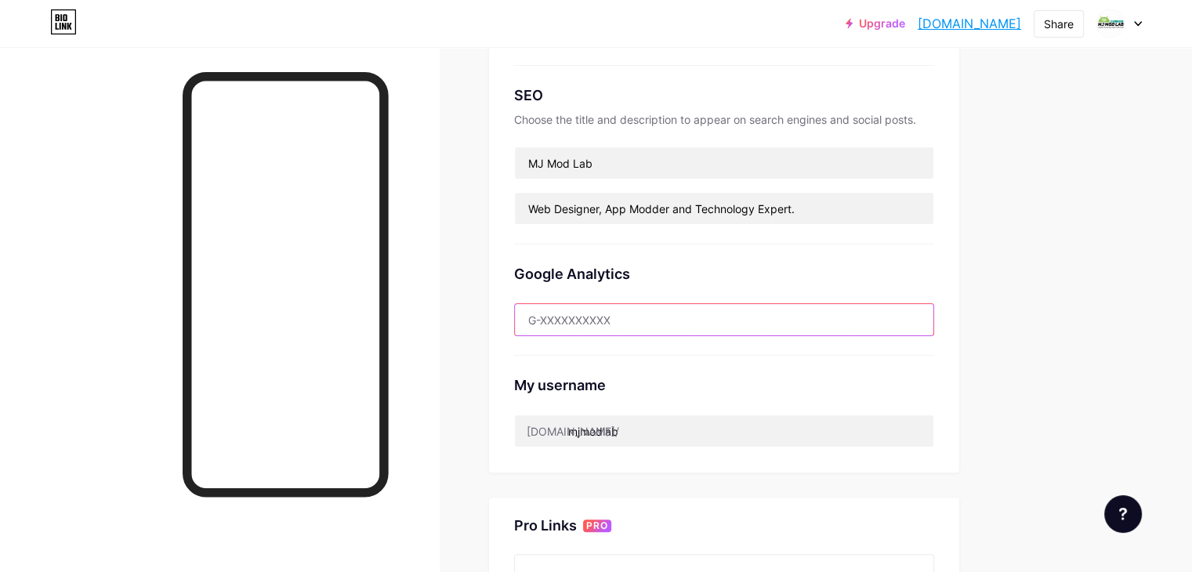
click at [704, 311] on input "text" at bounding box center [724, 319] width 419 height 31
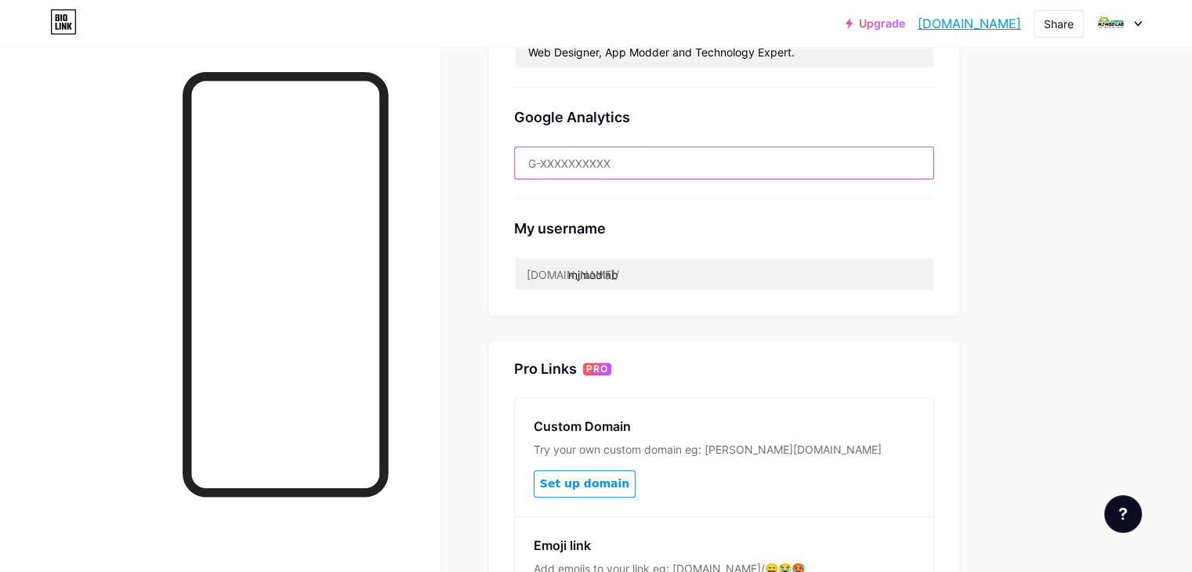
scroll to position [627, 0]
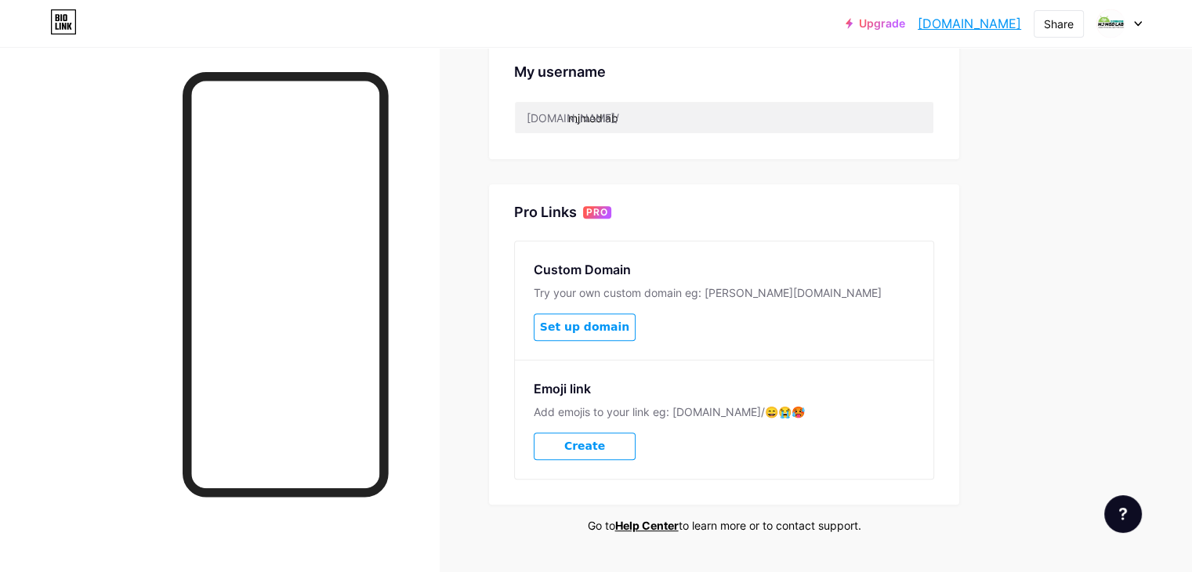
click at [629, 321] on span "Set up domain" at bounding box center [584, 327] width 89 height 13
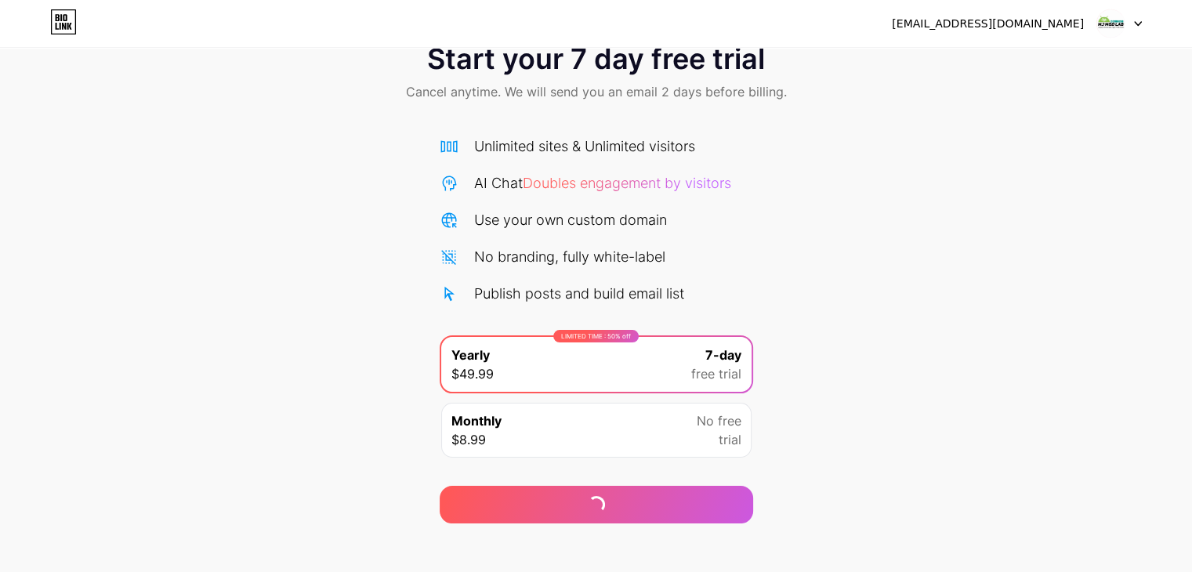
scroll to position [58, 0]
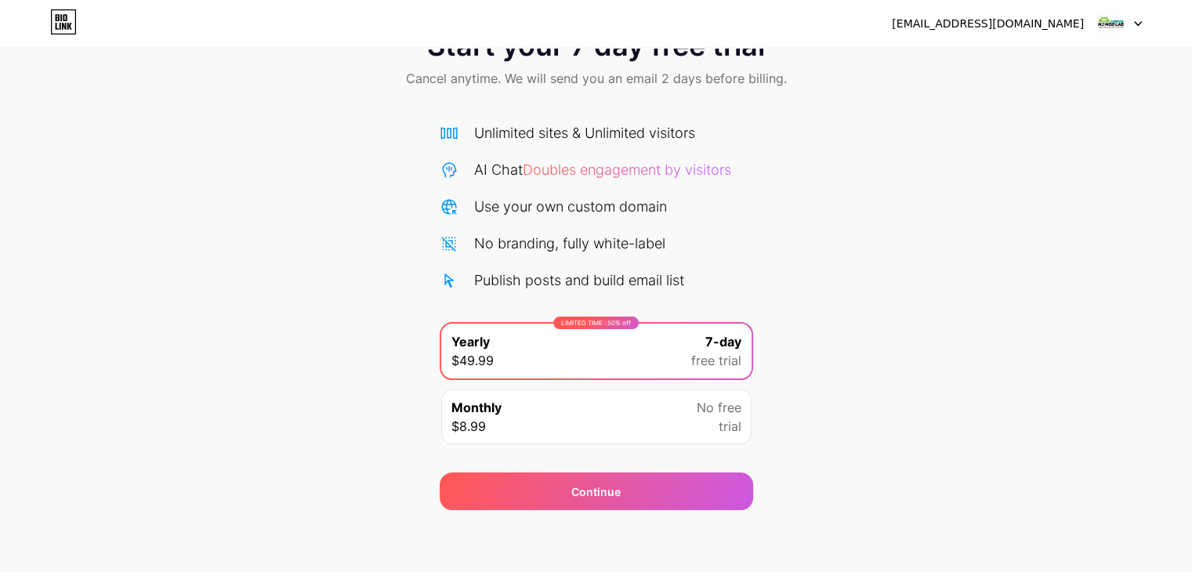
click at [704, 415] on span "No free" at bounding box center [719, 407] width 45 height 19
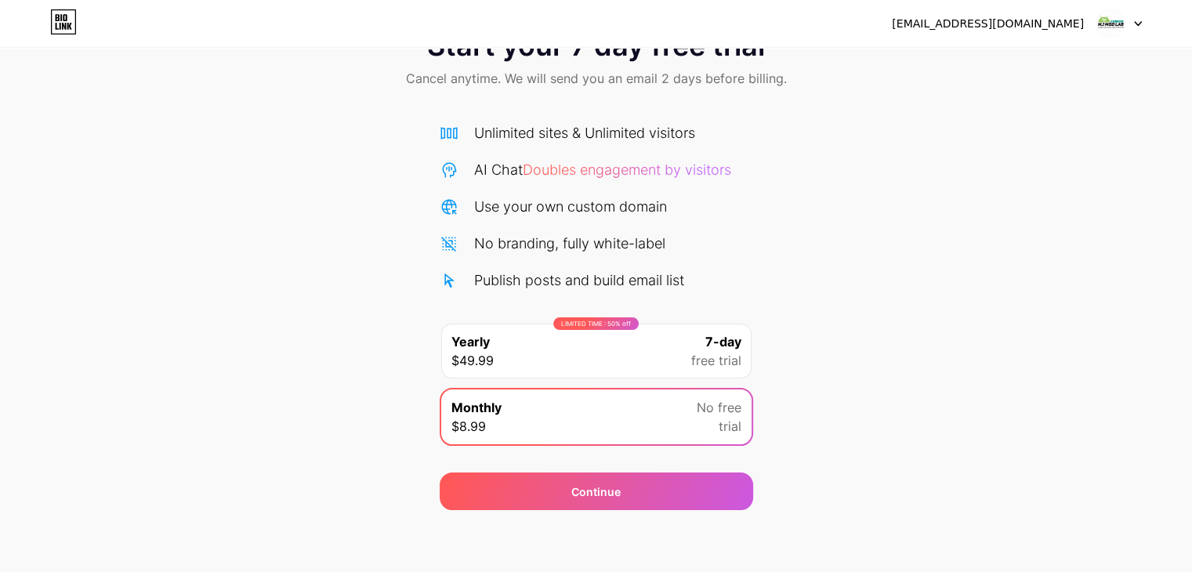
click at [694, 364] on span "free trial" at bounding box center [716, 360] width 50 height 19
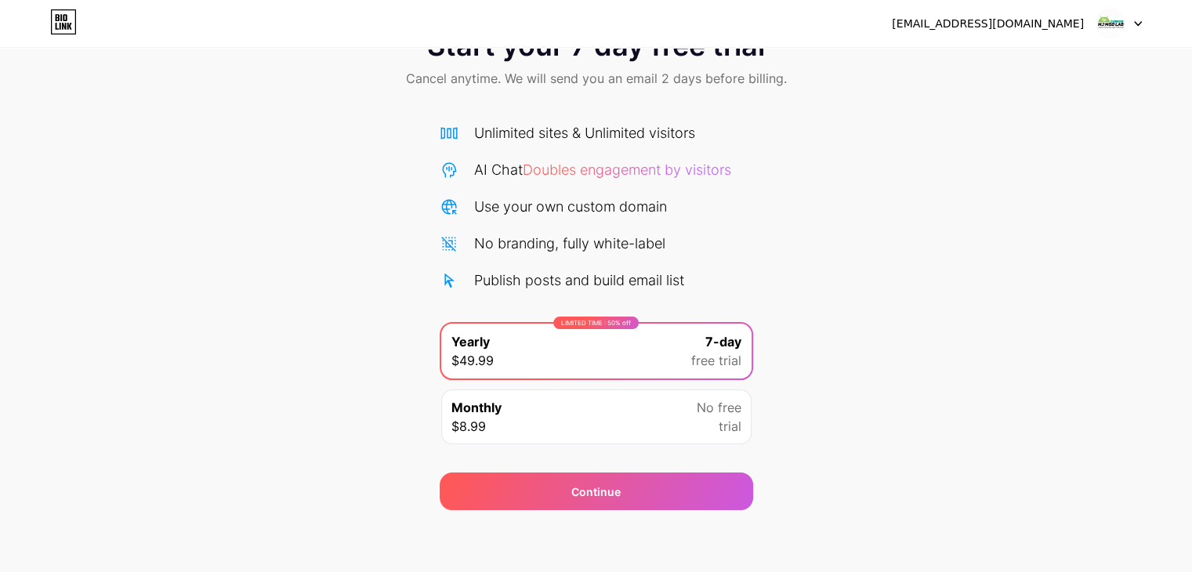
click at [688, 418] on div "Monthly $8.99 No free trial" at bounding box center [596, 417] width 310 height 55
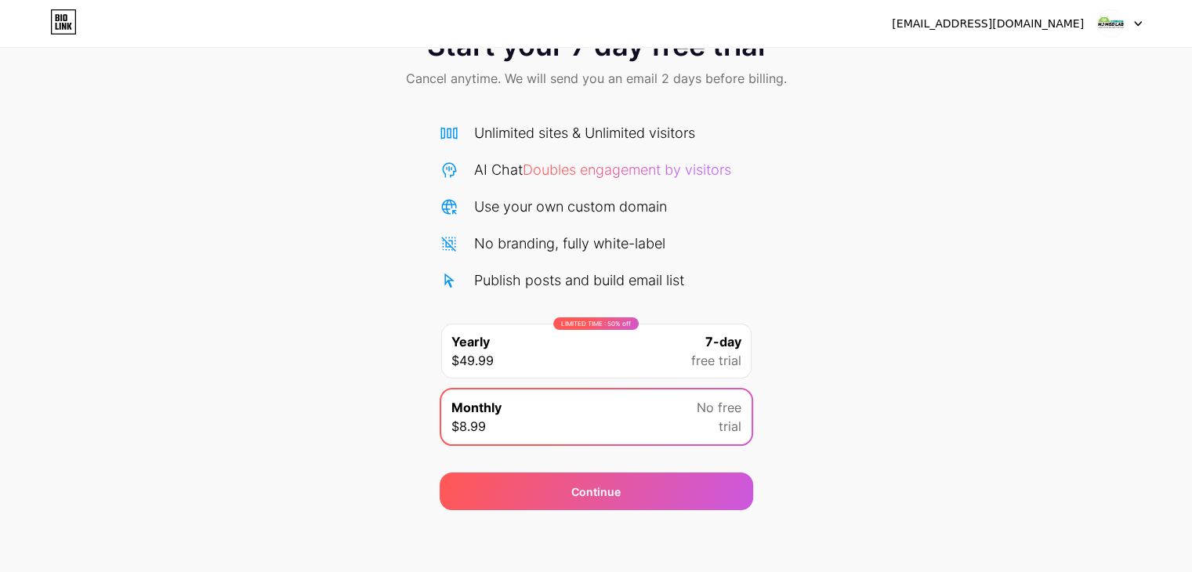
click at [673, 363] on div "LIMITED TIME : 50% off Yearly $49.99 7-day free trial" at bounding box center [596, 351] width 310 height 55
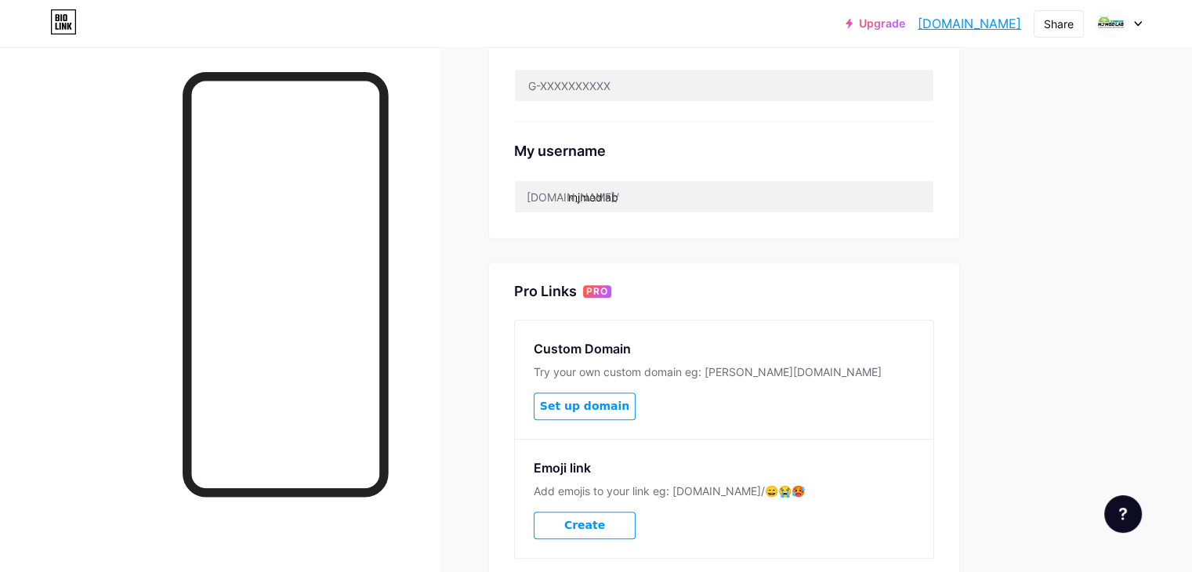
scroll to position [549, 0]
click at [654, 91] on input "text" at bounding box center [724, 84] width 419 height 31
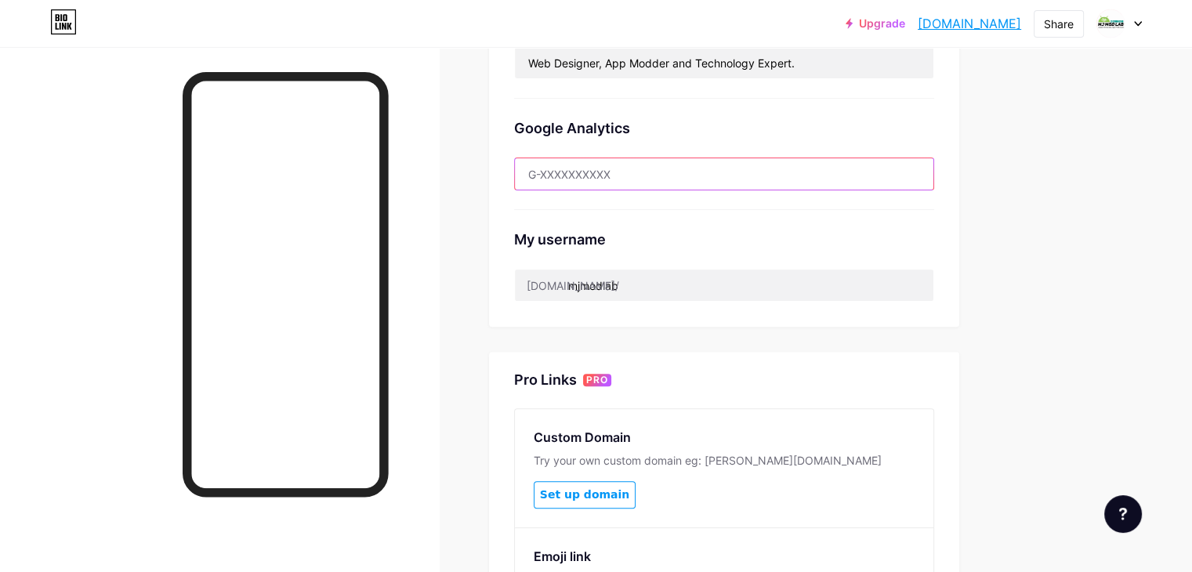
scroll to position [392, 0]
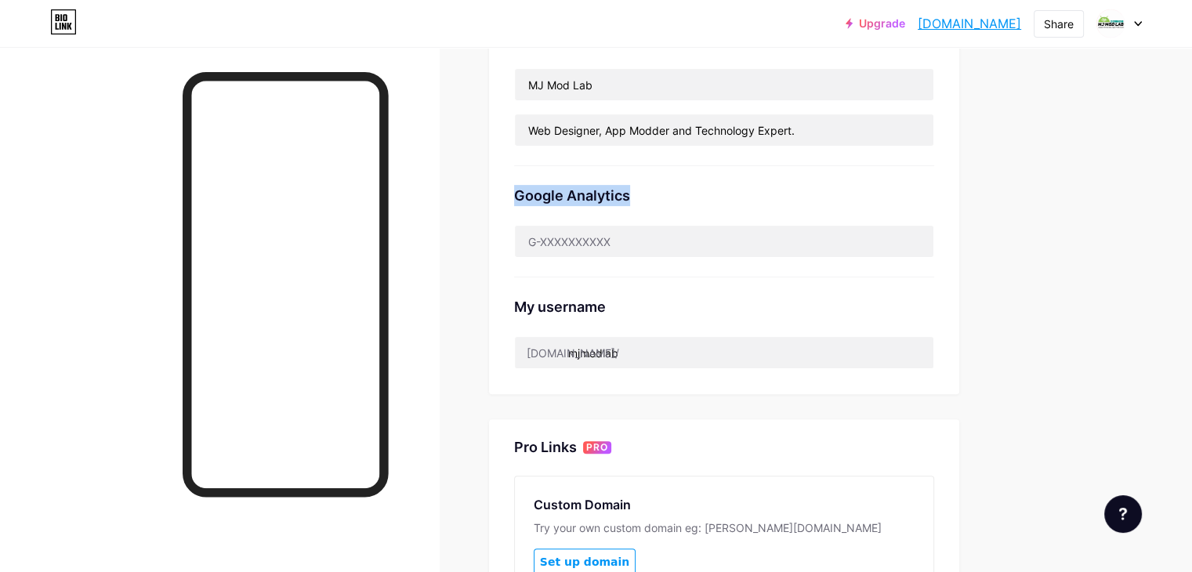
drag, startPoint x: 577, startPoint y: 195, endPoint x: 718, endPoint y: 201, distance: 141.2
click at [718, 201] on div "Preferred link This is an aesthetic choice. Both links are usable. bio.link/ mj…" at bounding box center [724, 74] width 470 height 640
copy div "Google Analytics"
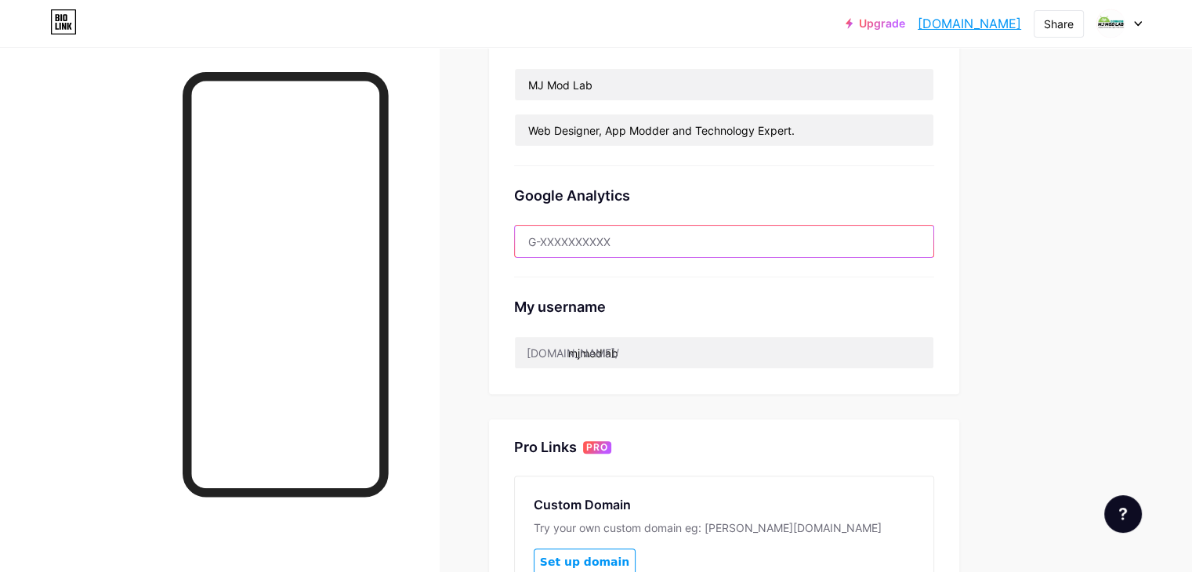
click at [677, 248] on input "text" at bounding box center [724, 241] width 419 height 31
paste input "12147571091"
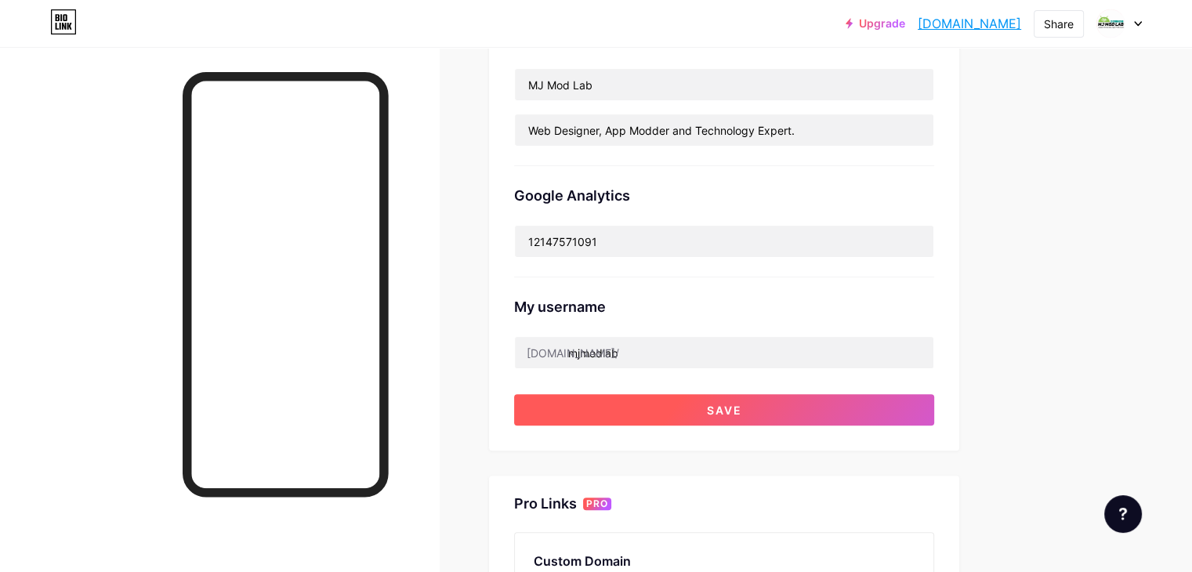
click at [726, 415] on button "Save" at bounding box center [724, 409] width 420 height 31
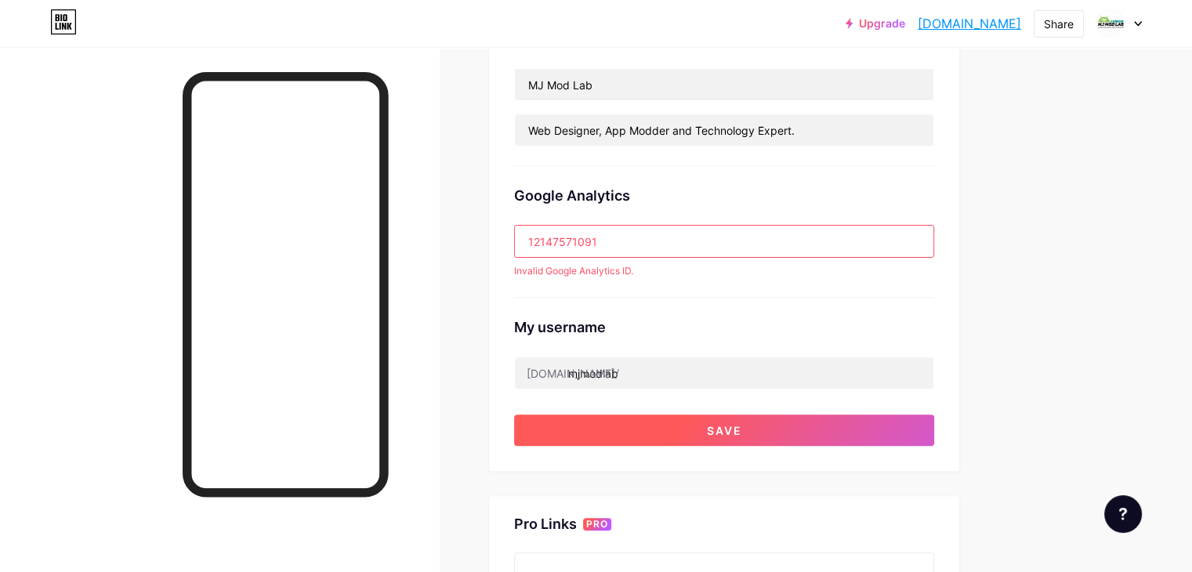
click at [726, 423] on button "Save" at bounding box center [724, 430] width 420 height 31
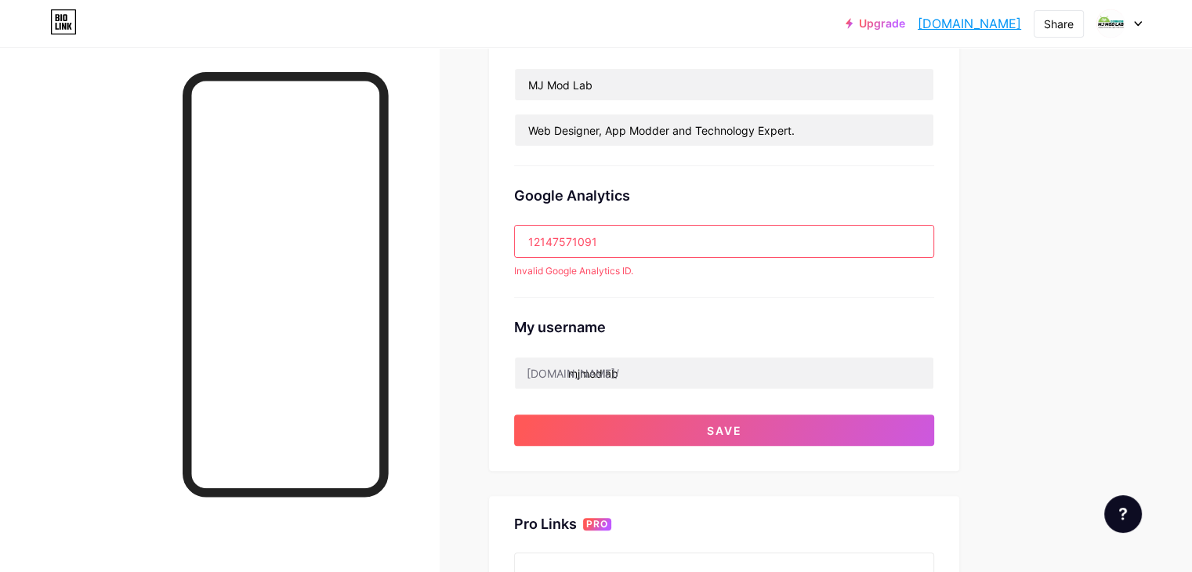
click at [737, 228] on input "12147571091" at bounding box center [724, 241] width 419 height 31
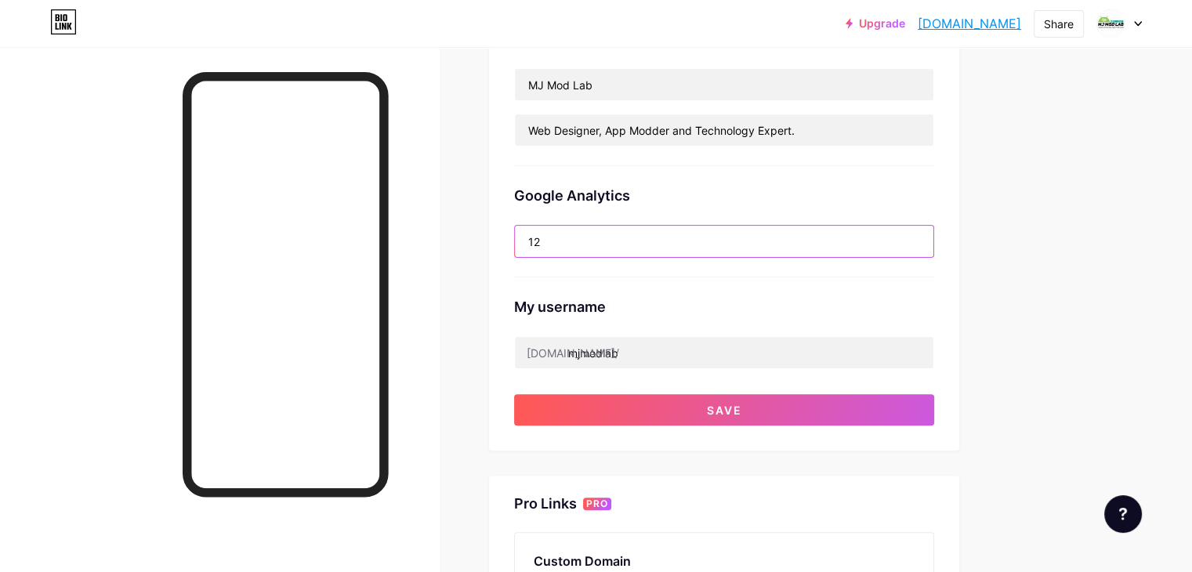
type input "1"
paste input "G-QHRLNSVS9C"
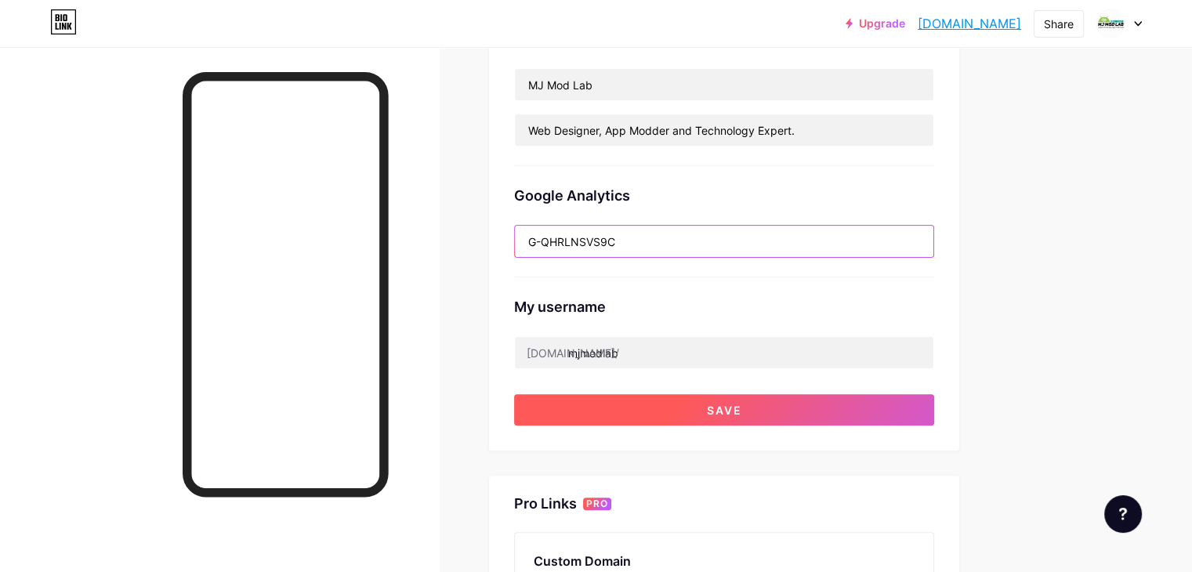
type input "G-QHRLNSVS9C"
click at [747, 414] on button "Save" at bounding box center [724, 409] width 420 height 31
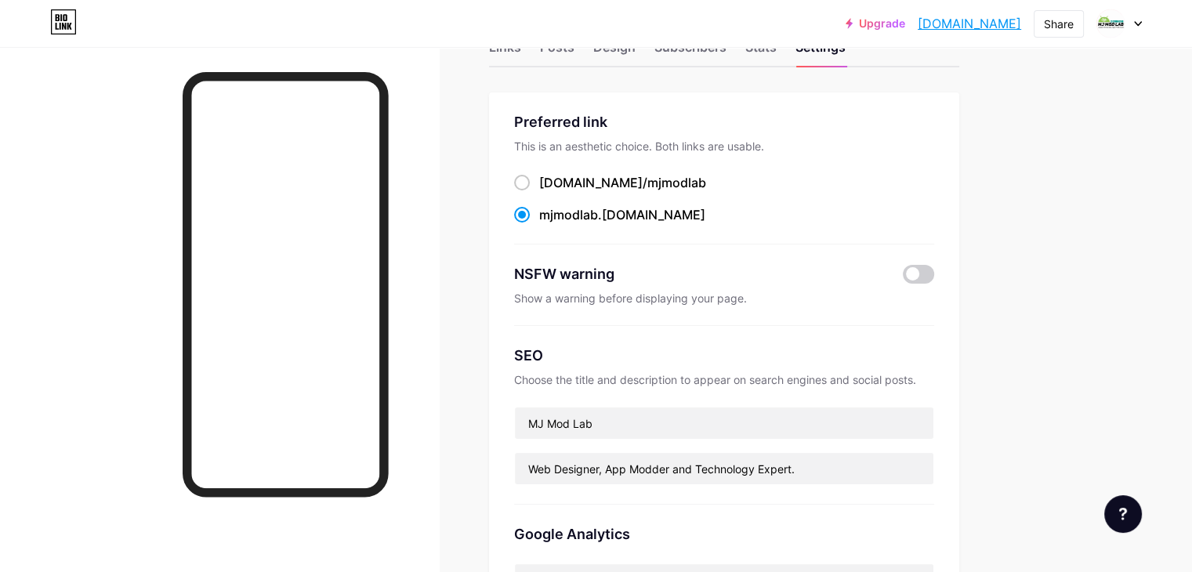
scroll to position [0, 0]
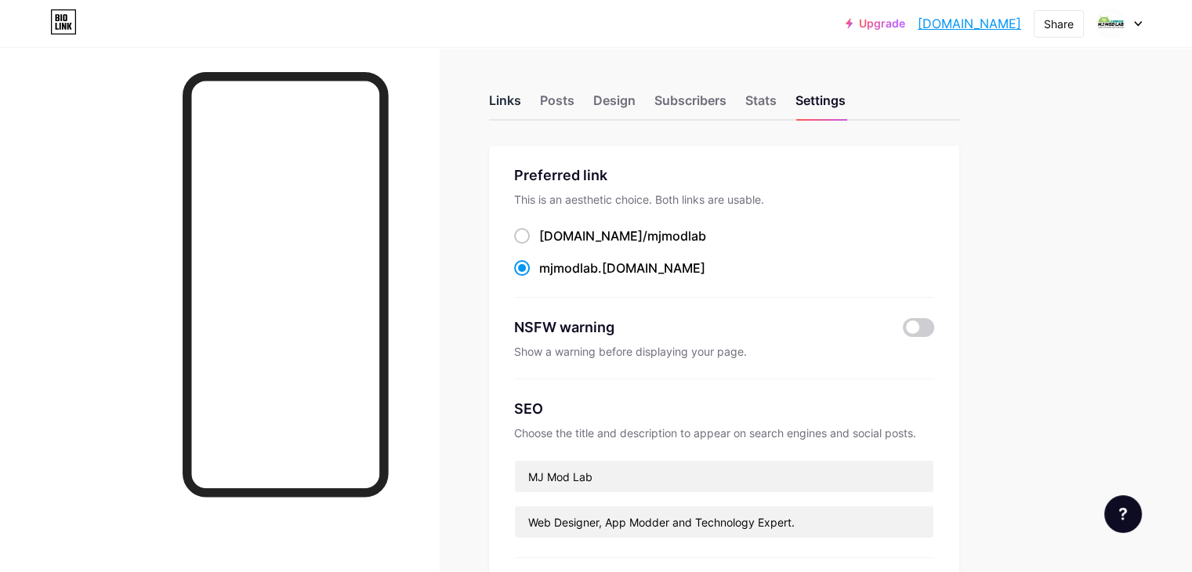
click at [521, 103] on div "Links" at bounding box center [505, 105] width 32 height 28
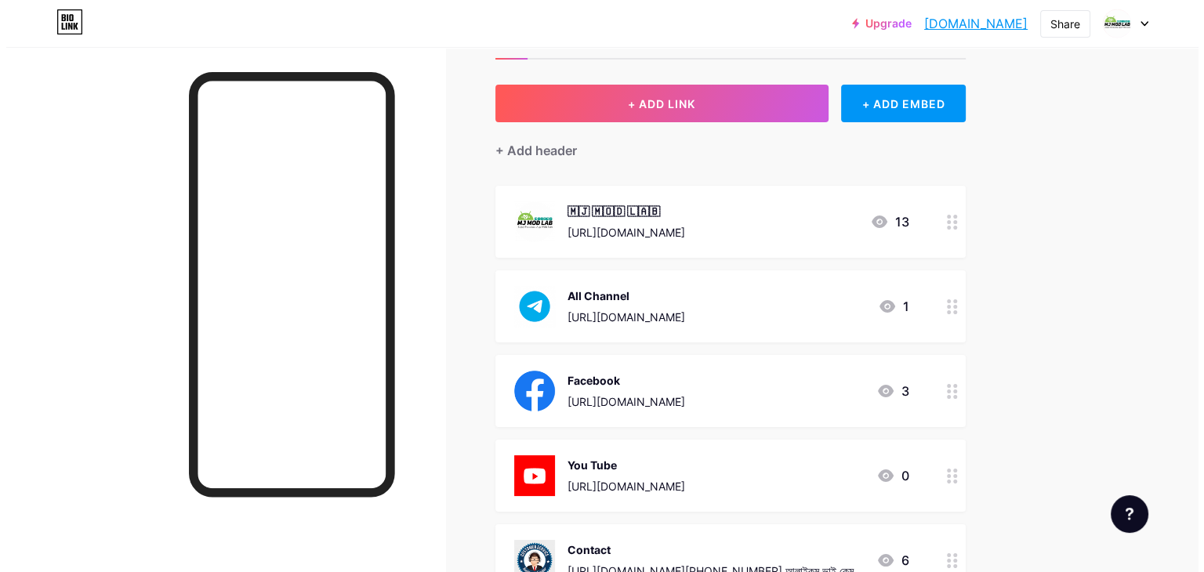
scroll to position [78, 0]
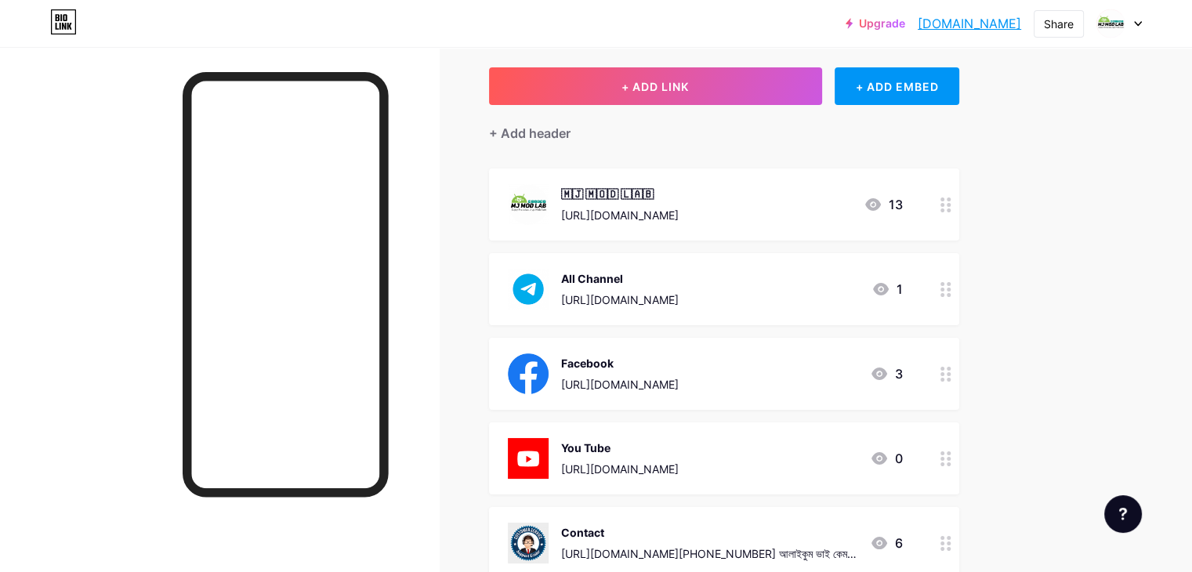
click at [959, 371] on div "Facebook https://www.facebook.com/share/1AW6UbvsER/ 3" at bounding box center [724, 374] width 470 height 72
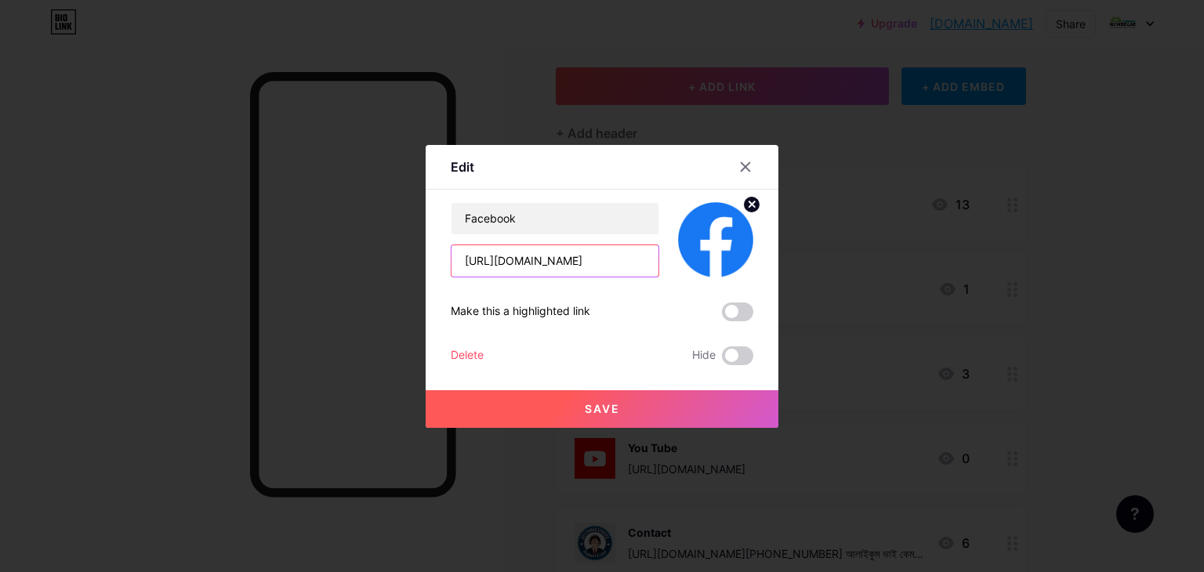
click at [610, 261] on input "[URL][DOMAIN_NAME]" at bounding box center [554, 260] width 207 height 31
click at [642, 261] on input "[URL][DOMAIN_NAME]" at bounding box center [554, 260] width 207 height 31
click at [651, 262] on input "[URL][DOMAIN_NAME]" at bounding box center [554, 260] width 207 height 31
paste input "eb.facebook.com/mjmodlab"
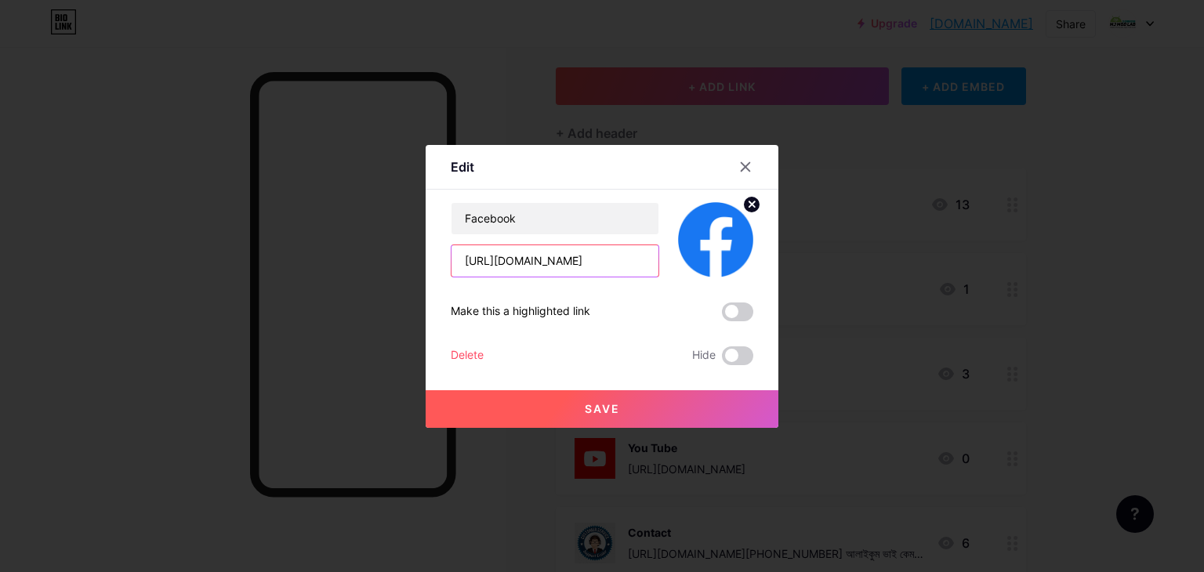
click at [624, 258] on input "https://web.facebook.com/mjmodlab" at bounding box center [554, 260] width 207 height 31
click at [480, 271] on input "https://web.facebook.com/mjmodlab" at bounding box center [554, 260] width 207 height 31
click at [518, 270] on input "https://web.facebook.com/mjmodlab" at bounding box center [554, 260] width 207 height 31
click at [511, 268] on input "https://web.facebook.com/mjmodlab" at bounding box center [554, 260] width 207 height 31
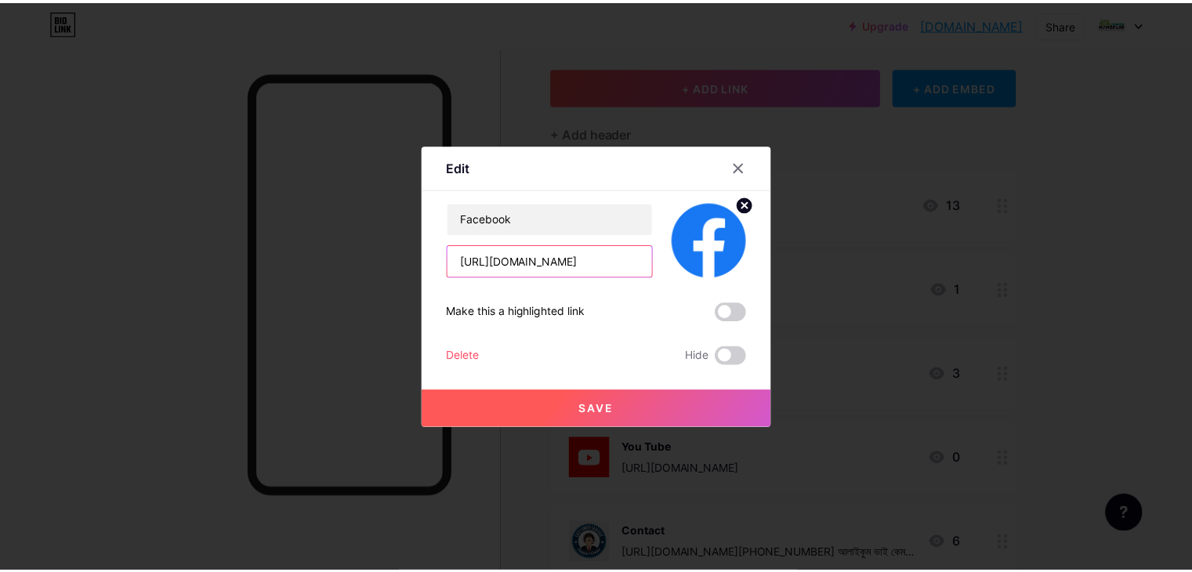
scroll to position [0, 0]
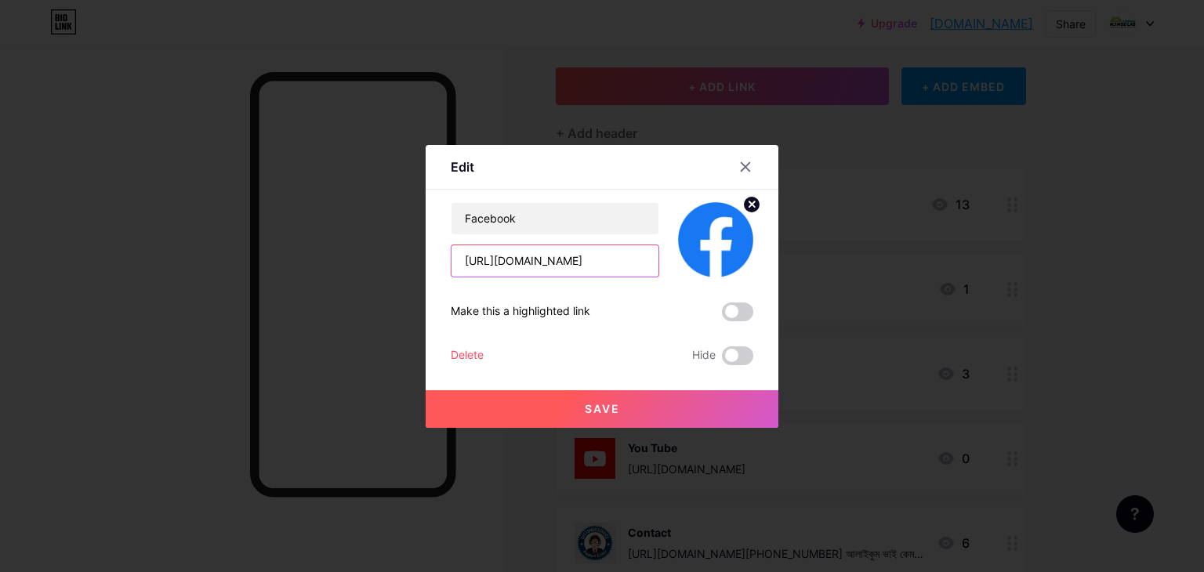
type input "https://www.facebook.com/mjmodlab"
click at [600, 403] on span "Save" at bounding box center [602, 408] width 35 height 13
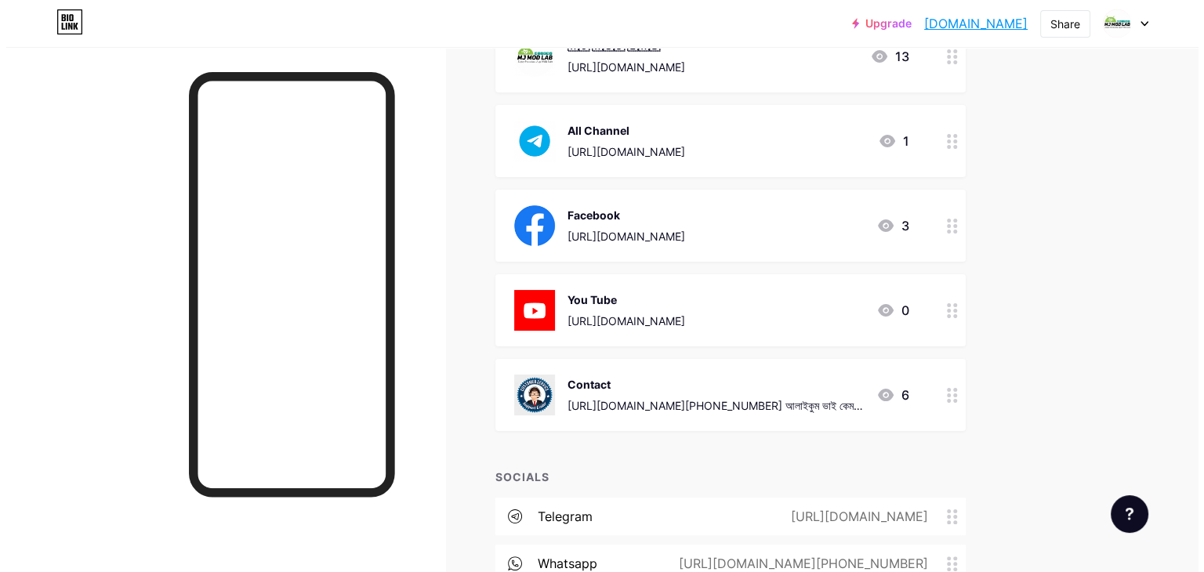
scroll to position [235, 0]
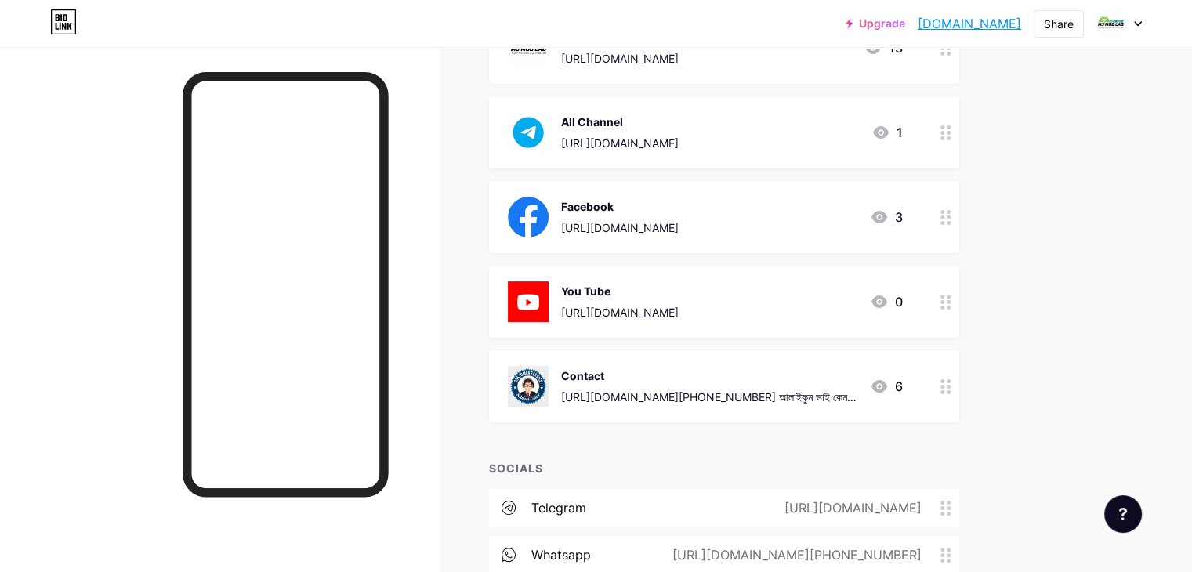
click at [959, 382] on div at bounding box center [946, 386] width 27 height 72
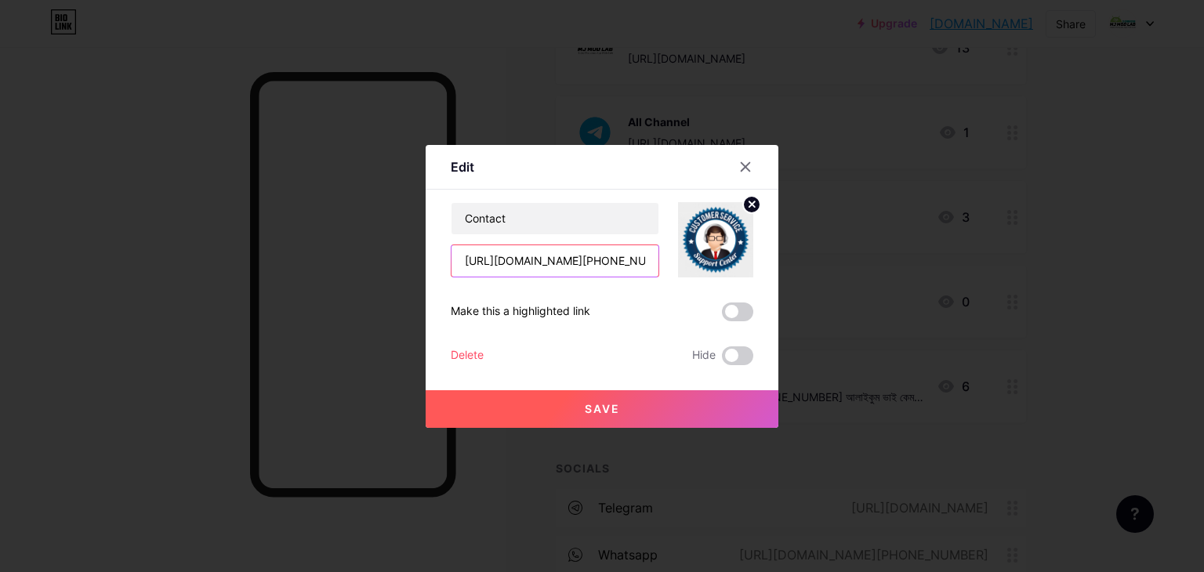
click at [618, 263] on input "[URL][DOMAIN_NAME][PHONE_NUMBER] আলাইকুম ভাই কেমন আছেন?" at bounding box center [554, 260] width 207 height 31
click at [748, 172] on icon at bounding box center [745, 167] width 13 height 13
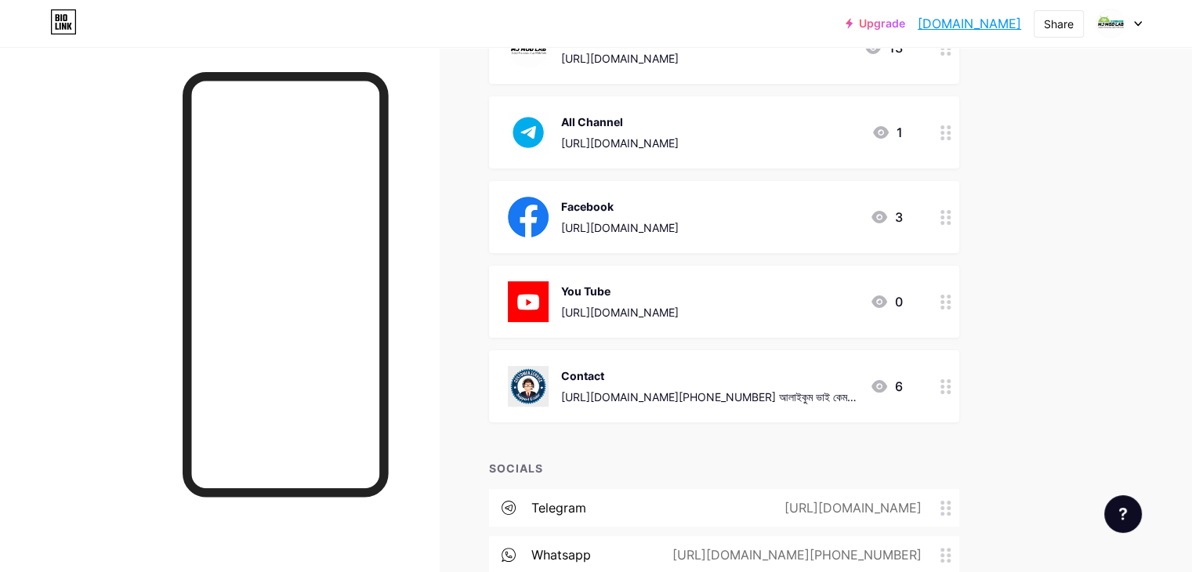
click at [959, 375] on div at bounding box center [946, 386] width 27 height 72
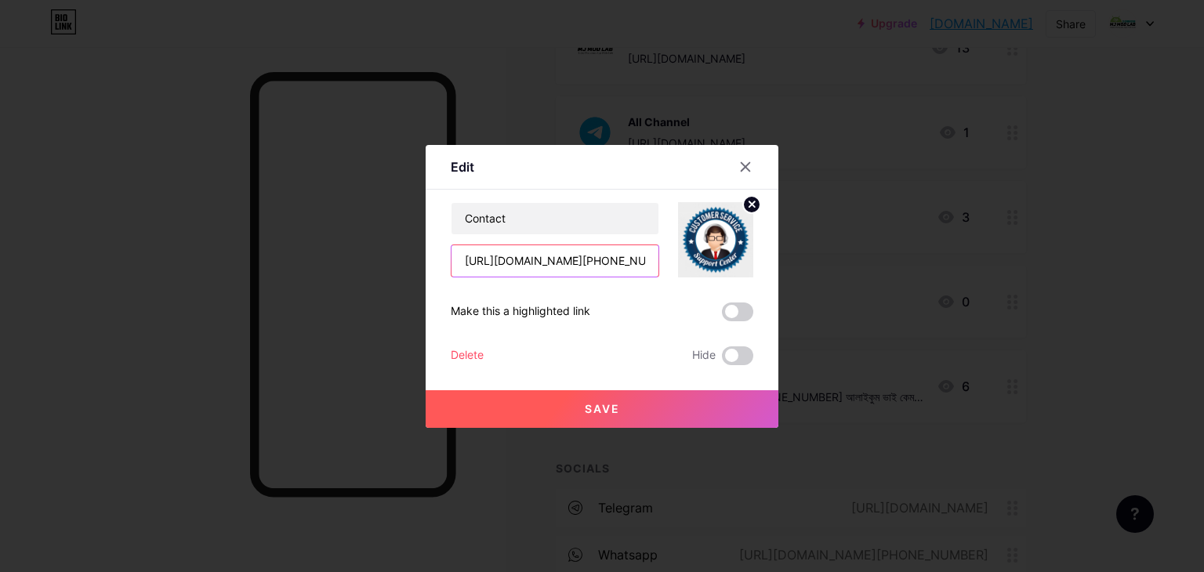
click at [610, 267] on input "[URL][DOMAIN_NAME][PHONE_NUMBER] আলাইকুম ভাই কেমন আছেন?" at bounding box center [554, 260] width 207 height 31
click at [575, 252] on input "[URL][DOMAIN_NAME][PHONE_NUMBER] আলাইকুম ভাই কেমন আছেন?" at bounding box center [554, 260] width 207 height 31
click at [741, 165] on icon at bounding box center [745, 167] width 13 height 13
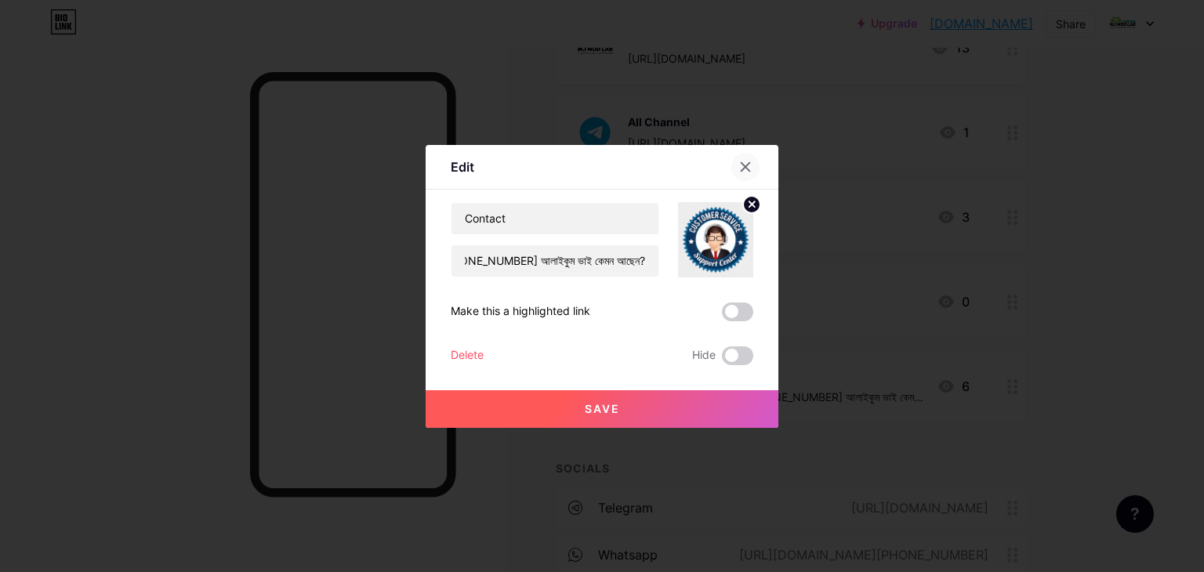
scroll to position [0, 0]
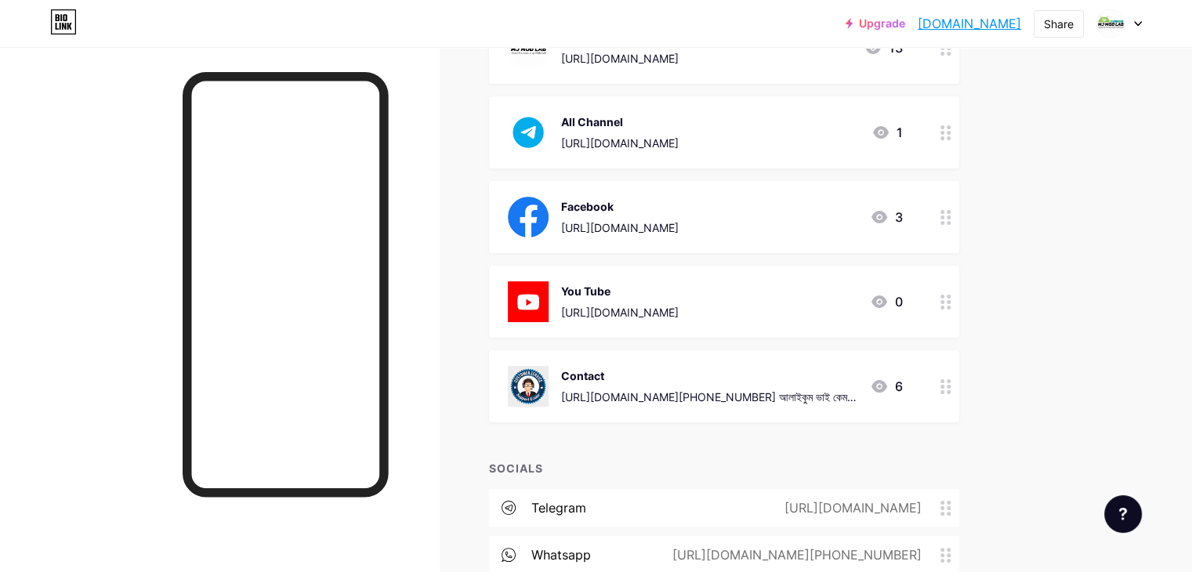
click at [903, 379] on div "6" at bounding box center [886, 386] width 33 height 19
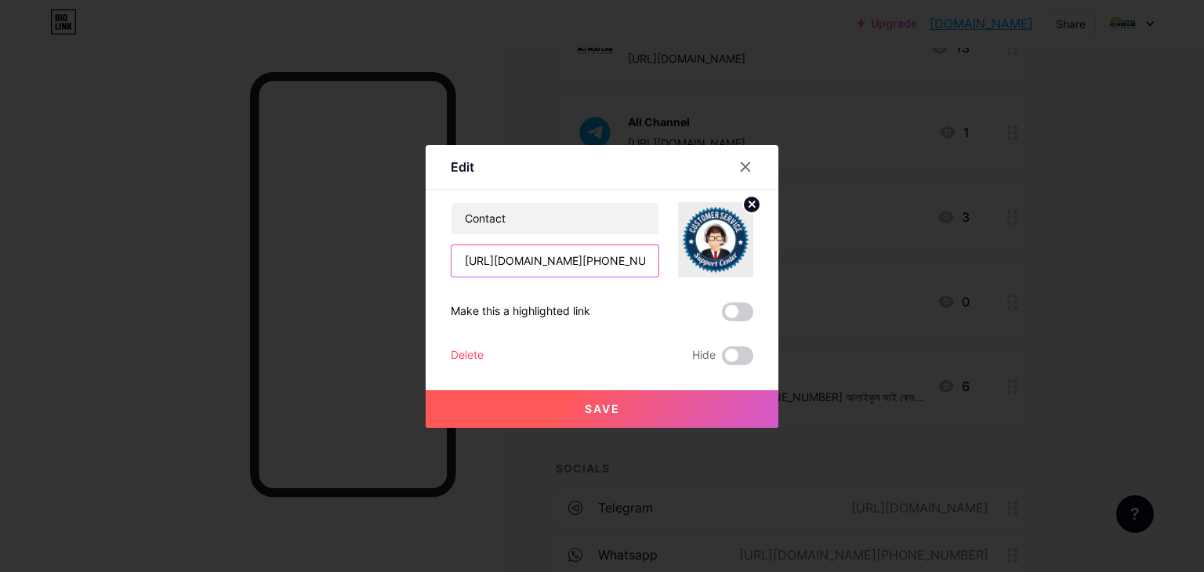
click at [611, 261] on input "[URL][DOMAIN_NAME][PHONE_NUMBER] আলাইকুম ভাই কেমন আছেন?" at bounding box center [554, 260] width 207 height 31
